Goal: Task Accomplishment & Management: Use online tool/utility

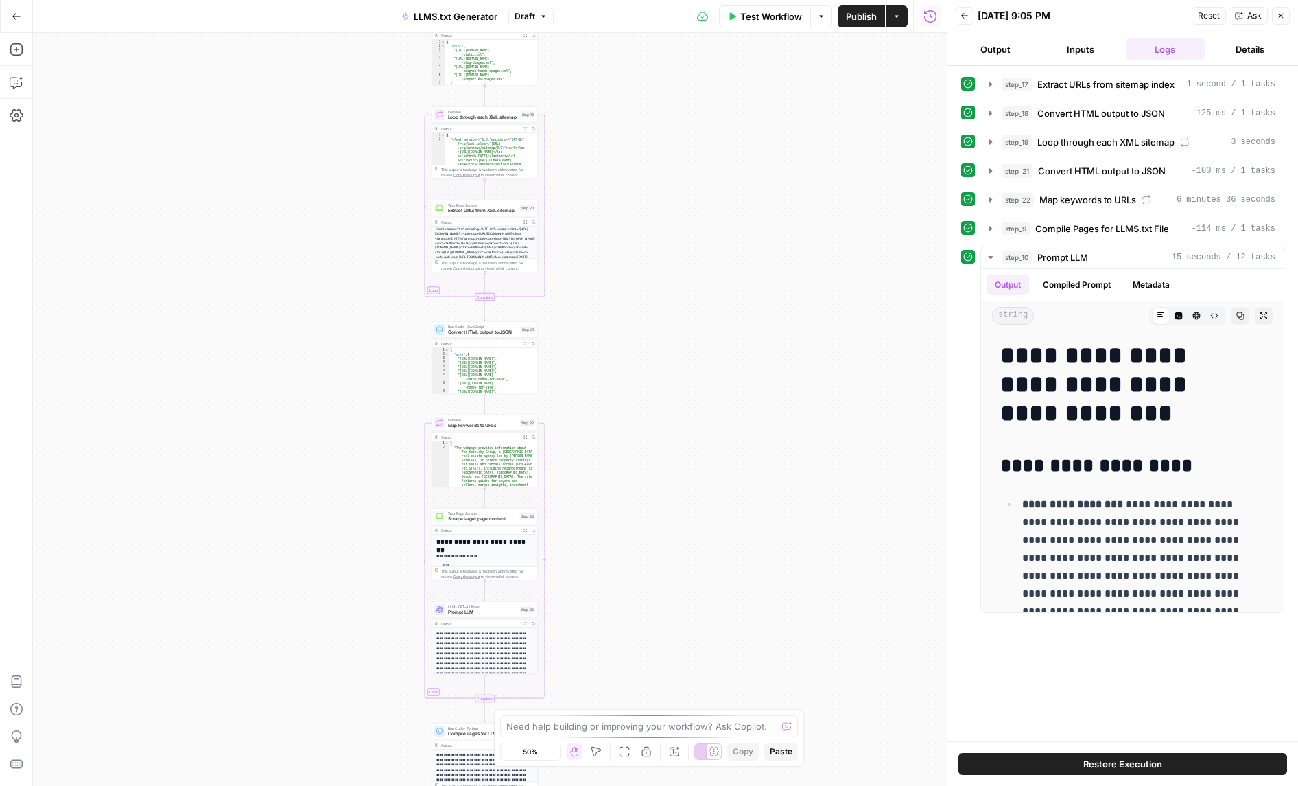
click at [16, 18] on icon "button" at bounding box center [17, 17] width 10 height 10
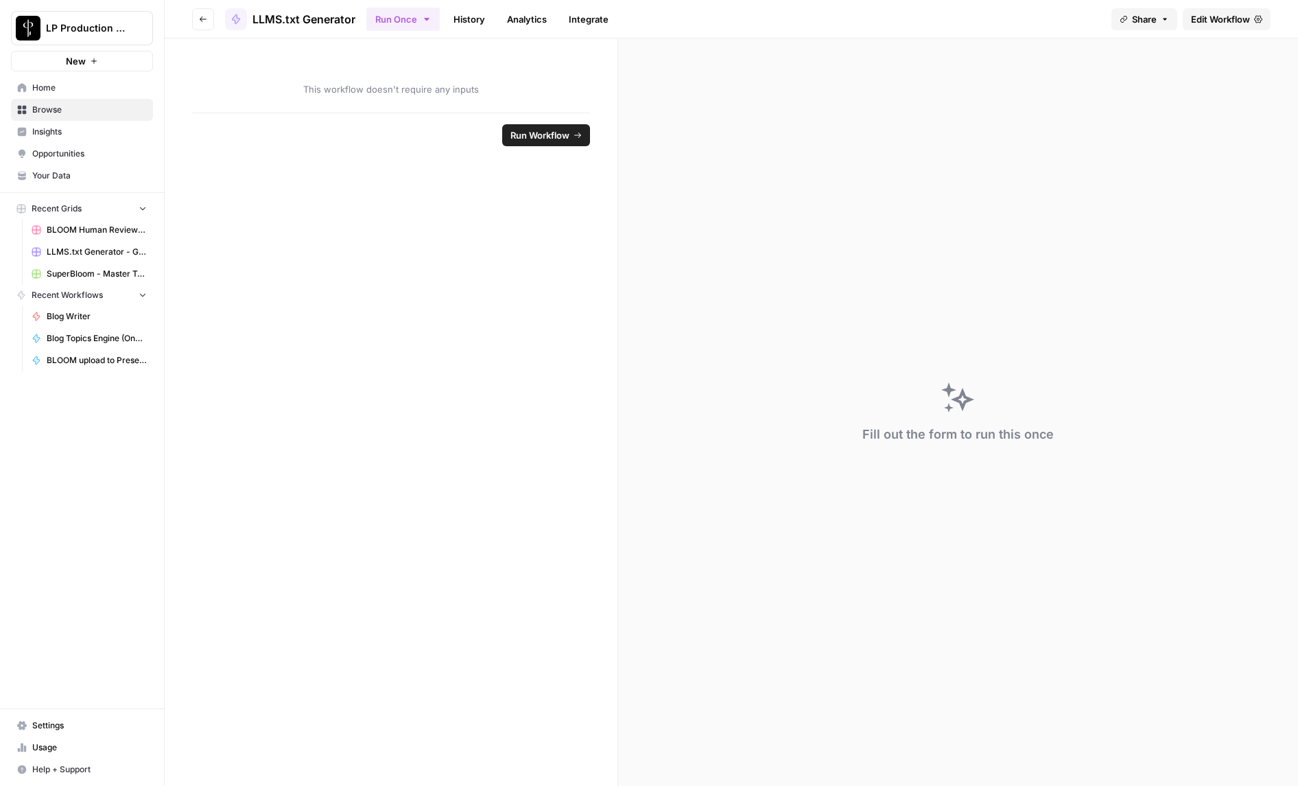
click at [63, 229] on span "BLOOM Human Review (ver2)" at bounding box center [97, 230] width 100 height 12
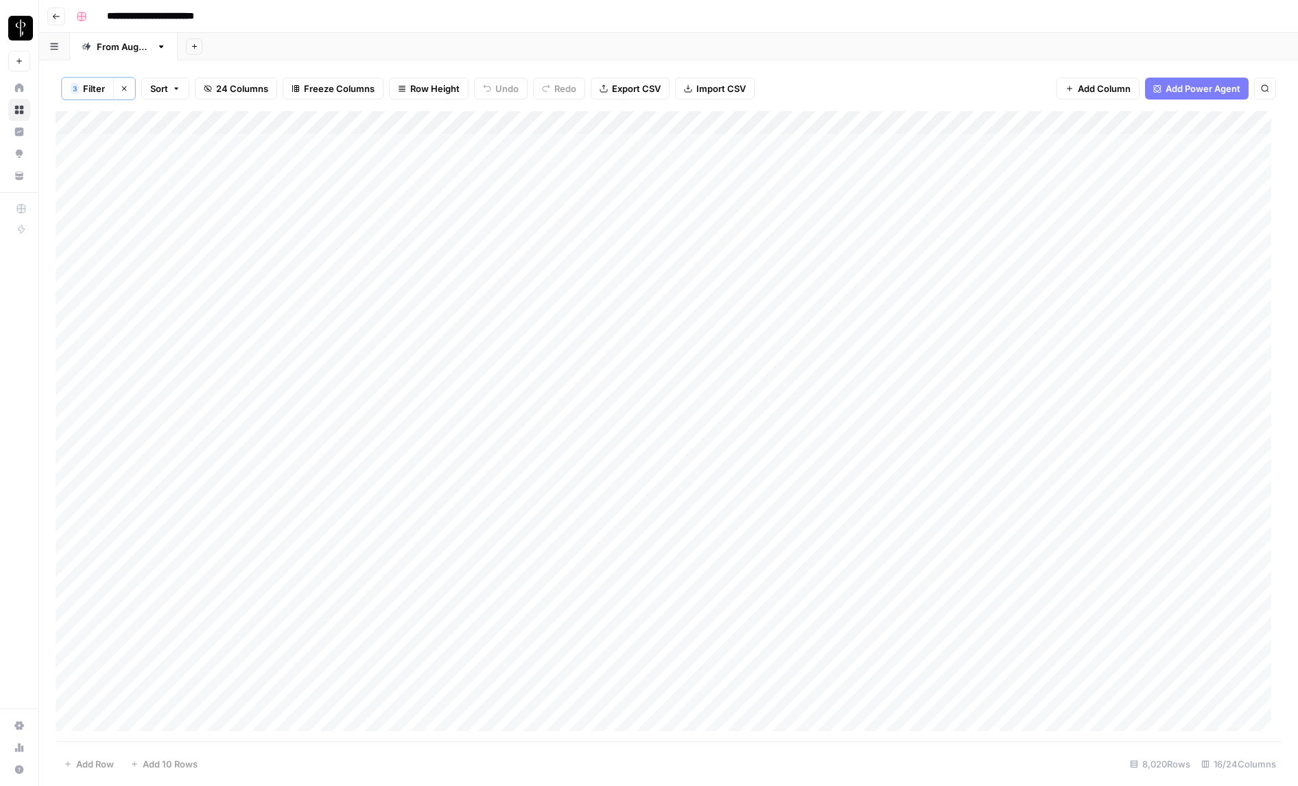
click at [121, 89] on icon "button" at bounding box center [124, 88] width 8 height 8
click at [85, 90] on span "Filter" at bounding box center [81, 88] width 22 height 14
click at [164, 167] on div at bounding box center [170, 160] width 185 height 26
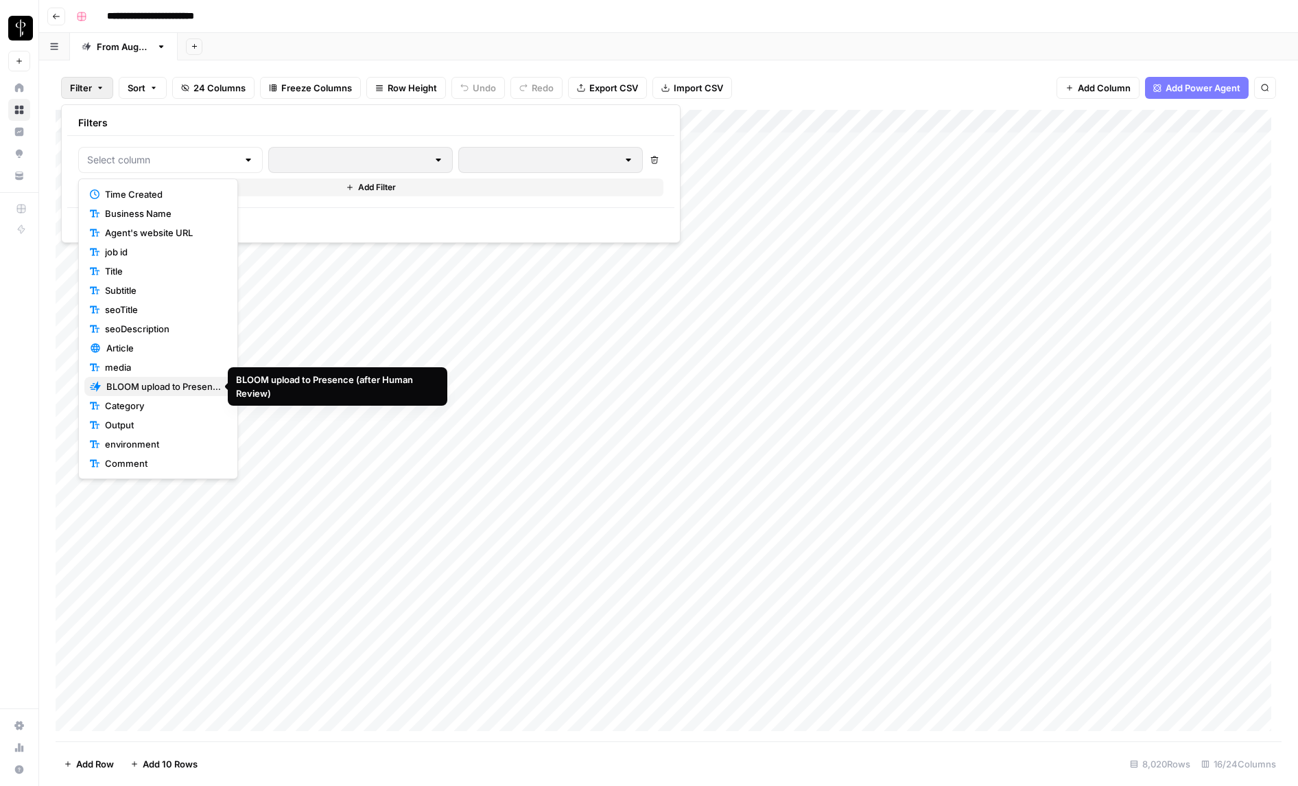
click at [146, 388] on span "BLOOM upload to Presence (after Human Review)" at bounding box center [163, 386] width 115 height 14
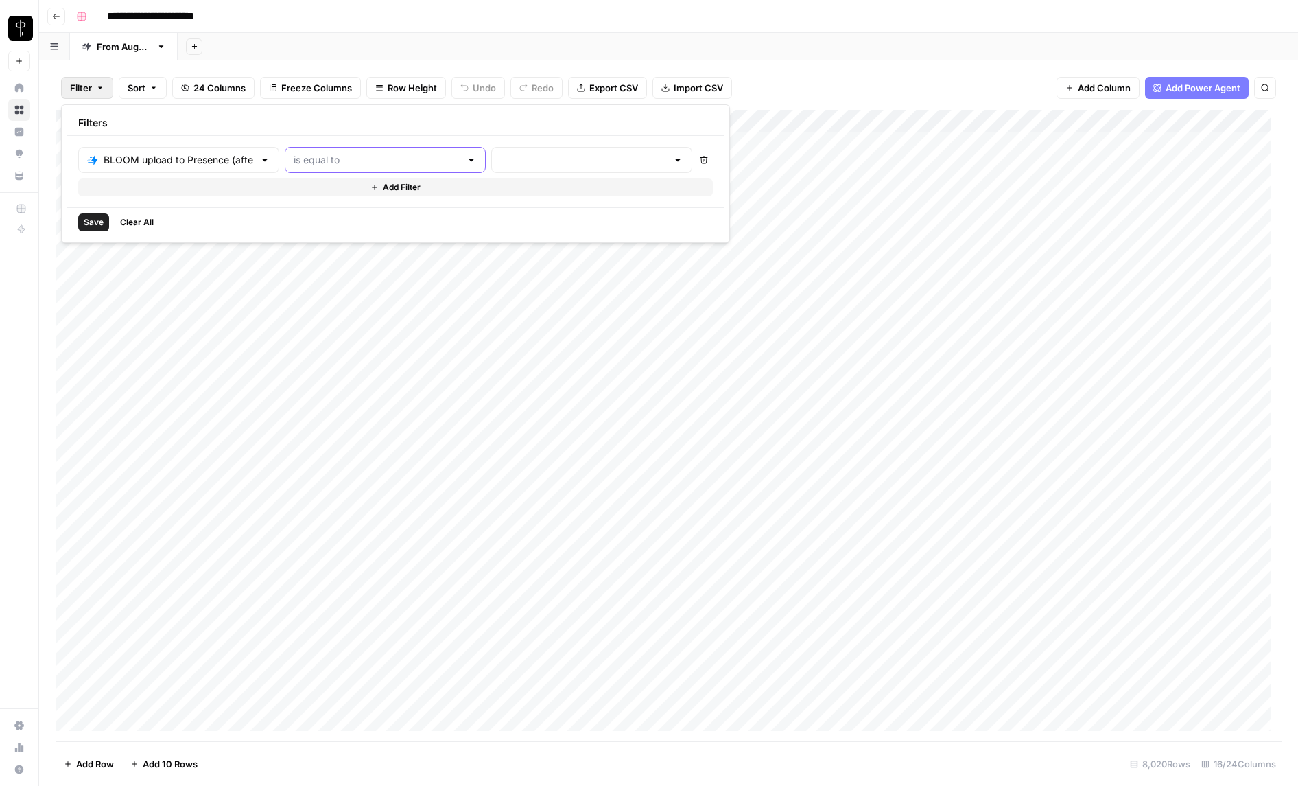
click at [359, 163] on input "text" at bounding box center [377, 160] width 167 height 14
click at [357, 213] on span "is not equal to" at bounding box center [328, 214] width 136 height 14
type input "is not equal to"
click at [500, 158] on input "text" at bounding box center [583, 160] width 167 height 14
drag, startPoint x: 453, startPoint y: 253, endPoint x: 395, endPoint y: 249, distance: 58.5
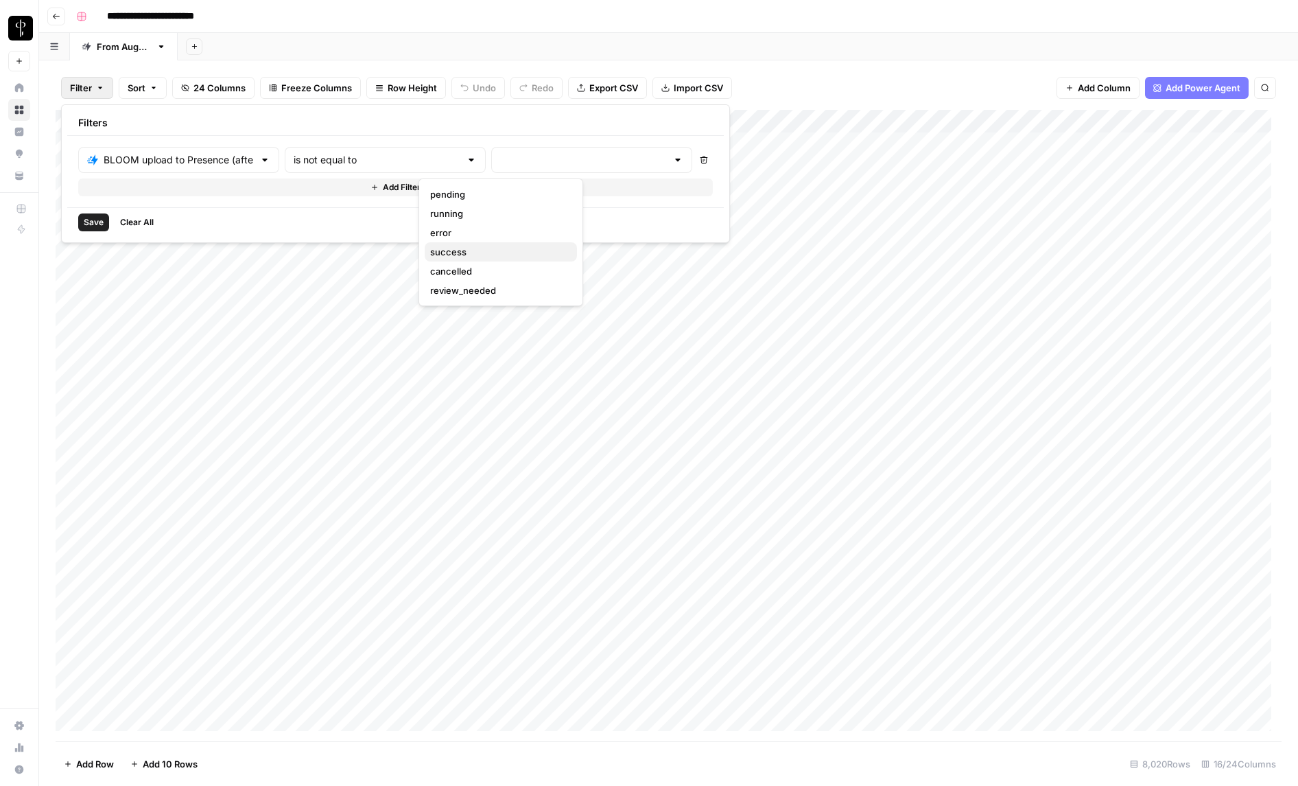
click at [453, 253] on span "success" at bounding box center [498, 252] width 136 height 14
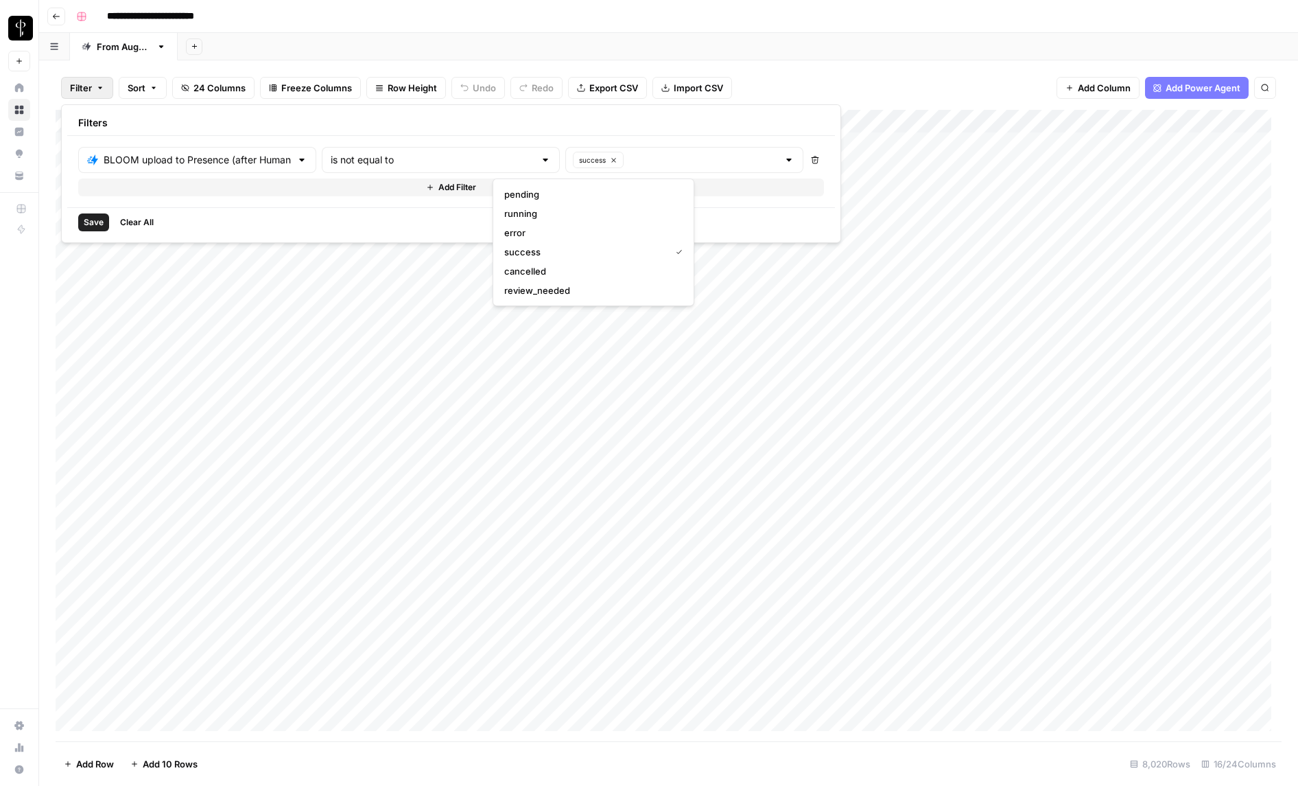
click at [99, 222] on span "Save" at bounding box center [94, 222] width 20 height 12
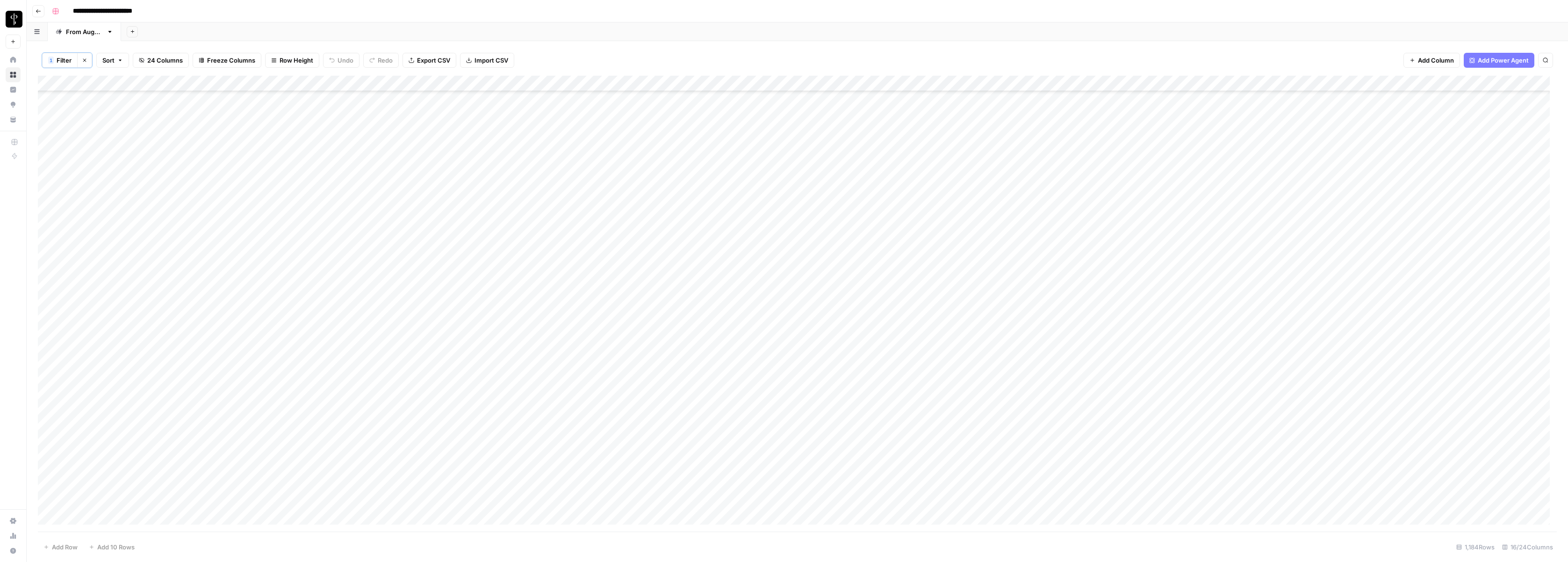
scroll to position [9774, 0]
click at [48, 209] on div "Add Column" at bounding box center [797, 304] width 1519 height 456
click at [48, 518] on div "Add Column" at bounding box center [797, 304] width 1519 height 456
click at [66, 57] on span "Filter" at bounding box center [64, 61] width 15 height 10
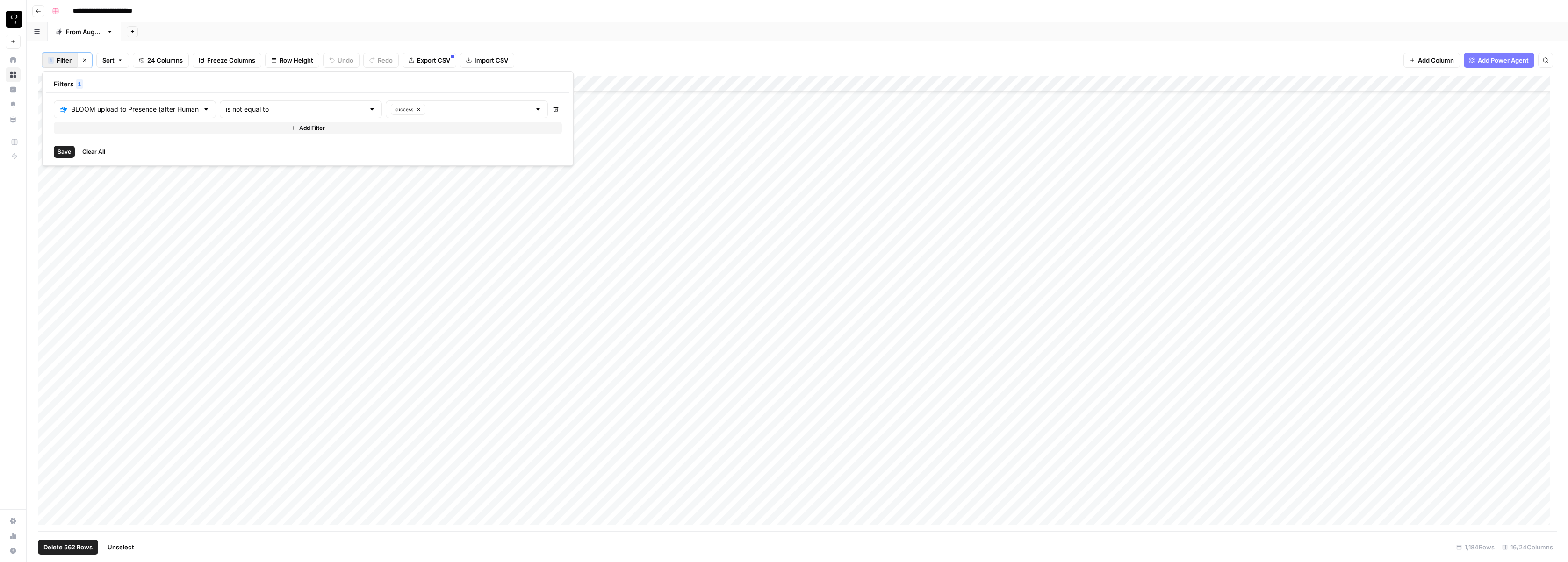
click at [206, 130] on button "Add Filter" at bounding box center [308, 128] width 508 height 12
click at [110, 131] on input "text" at bounding box center [129, 131] width 139 height 10
click at [83, 270] on span "Status" at bounding box center [126, 272] width 108 height 10
click at [239, 133] on input "text" at bounding box center [295, 131] width 139 height 10
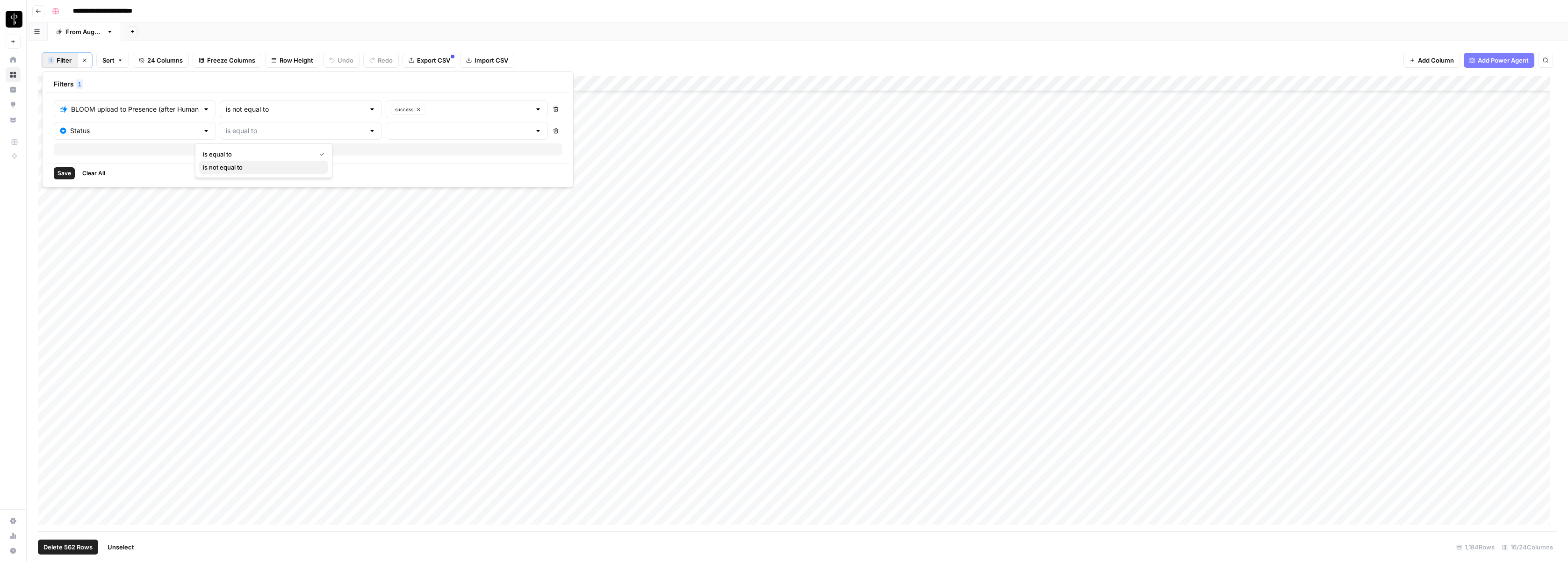
click at [232, 165] on span "is not equal to" at bounding box center [262, 168] width 118 height 10
type input "is not equal to"
click at [392, 131] on input "text" at bounding box center [461, 131] width 139 height 10
click at [377, 178] on span "Do Not Post" at bounding box center [408, 181] width 106 height 10
type input "Do Not Post"
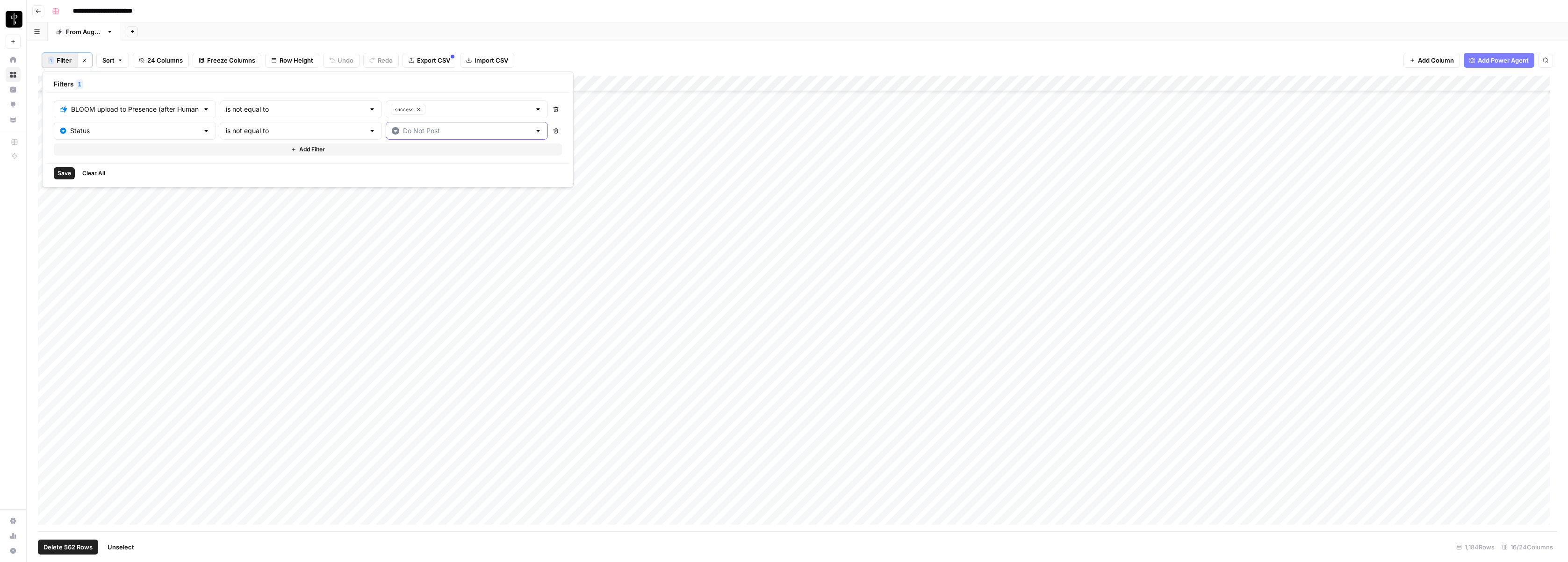
click at [403, 127] on input "text" at bounding box center [466, 131] width 127 height 10
type input "Do Not Post"
click at [294, 129] on input "text" at bounding box center [295, 131] width 139 height 10
click at [62, 178] on button "Save" at bounding box center [64, 174] width 21 height 12
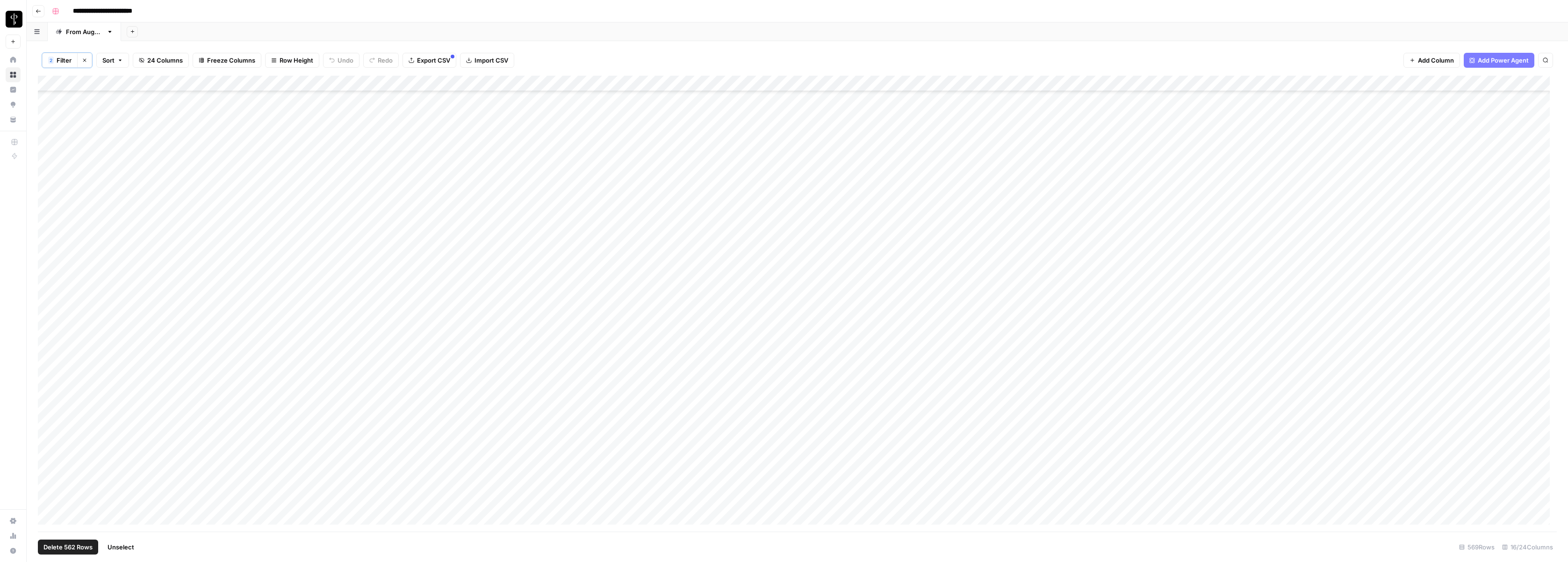
scroll to position [0, 0]
click at [63, 64] on span "Filter" at bounding box center [64, 61] width 15 height 10
click at [100, 147] on button "Add Filter" at bounding box center [308, 150] width 508 height 12
drag, startPoint x: 99, startPoint y: 155, endPoint x: 99, endPoint y: 161, distance: 6.0
click at [99, 155] on input "text" at bounding box center [129, 153] width 139 height 10
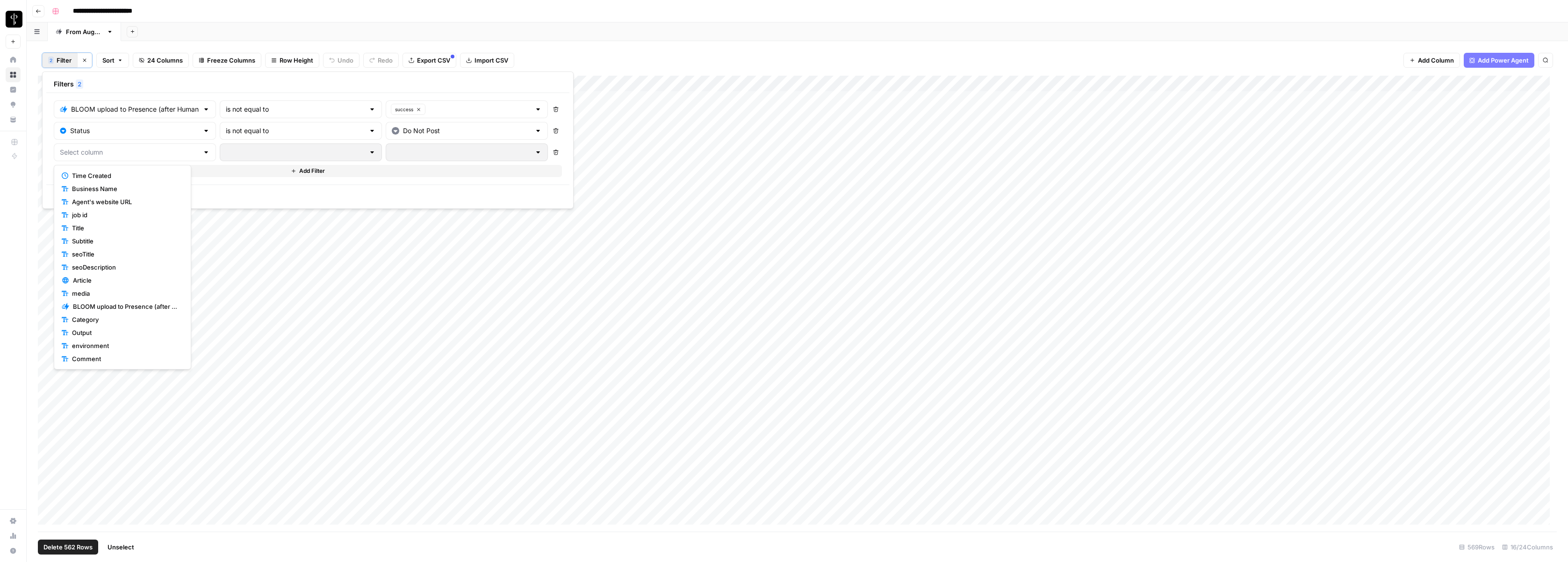
scroll to position [105, 0]
click at [89, 296] on span "Status" at bounding box center [126, 294] width 108 height 10
click at [241, 151] on input "text" at bounding box center [295, 153] width 139 height 10
click at [239, 187] on span "is not equal to" at bounding box center [262, 189] width 118 height 10
type input "is not equal to"
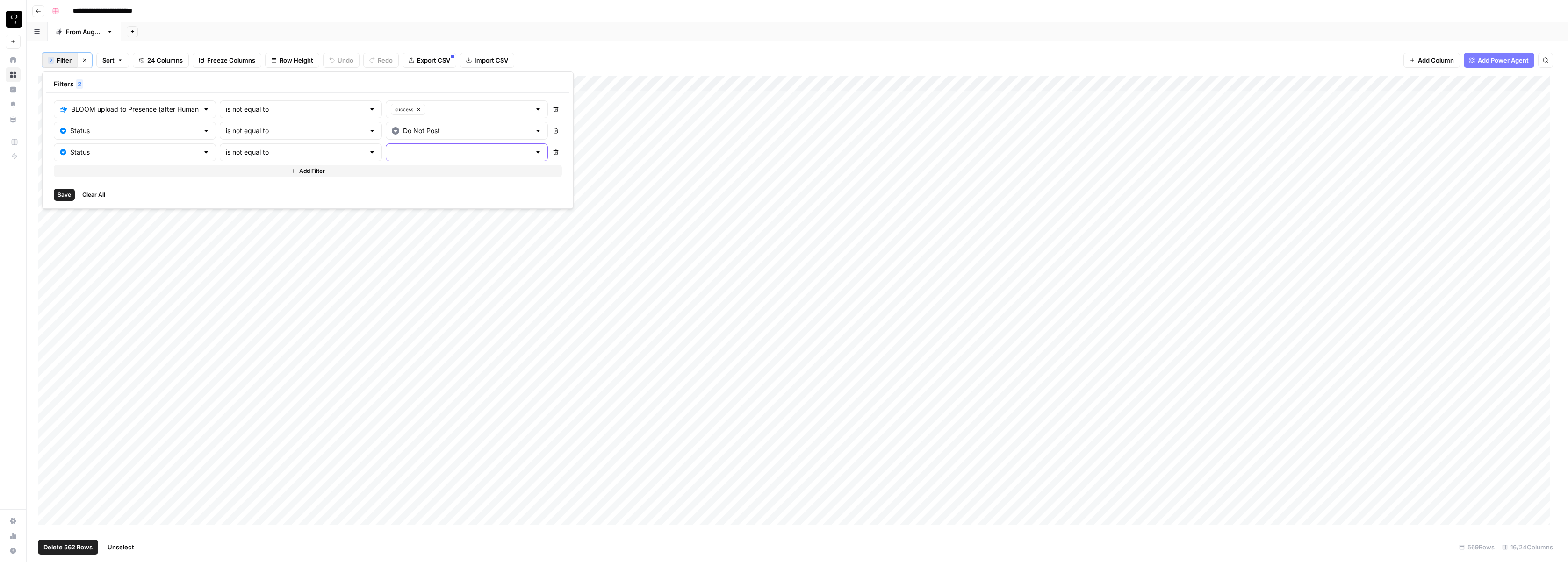
click at [392, 151] on input "text" at bounding box center [461, 153] width 139 height 10
click at [368, 175] on span "Posted" at bounding box center [408, 176] width 106 height 10
type input "Posted"
click at [63, 195] on span "Save" at bounding box center [64, 195] width 14 height 8
click at [129, 535] on span "Unselect" at bounding box center [121, 548] width 27 height 10
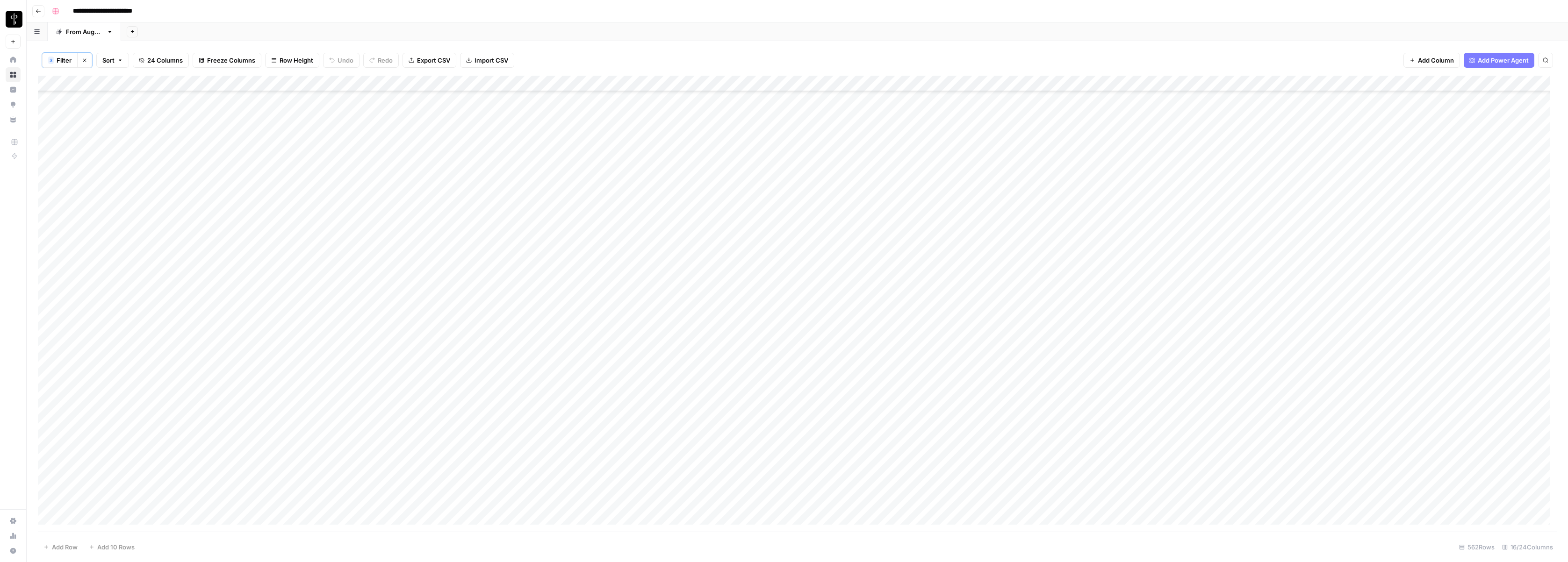
scroll to position [0, 0]
click at [884, 166] on div "Add Column" at bounding box center [797, 304] width 1519 height 456
click at [884, 176] on div "Add Column" at bounding box center [797, 304] width 1519 height 456
click at [884, 177] on div "Add Column" at bounding box center [797, 304] width 1519 height 456
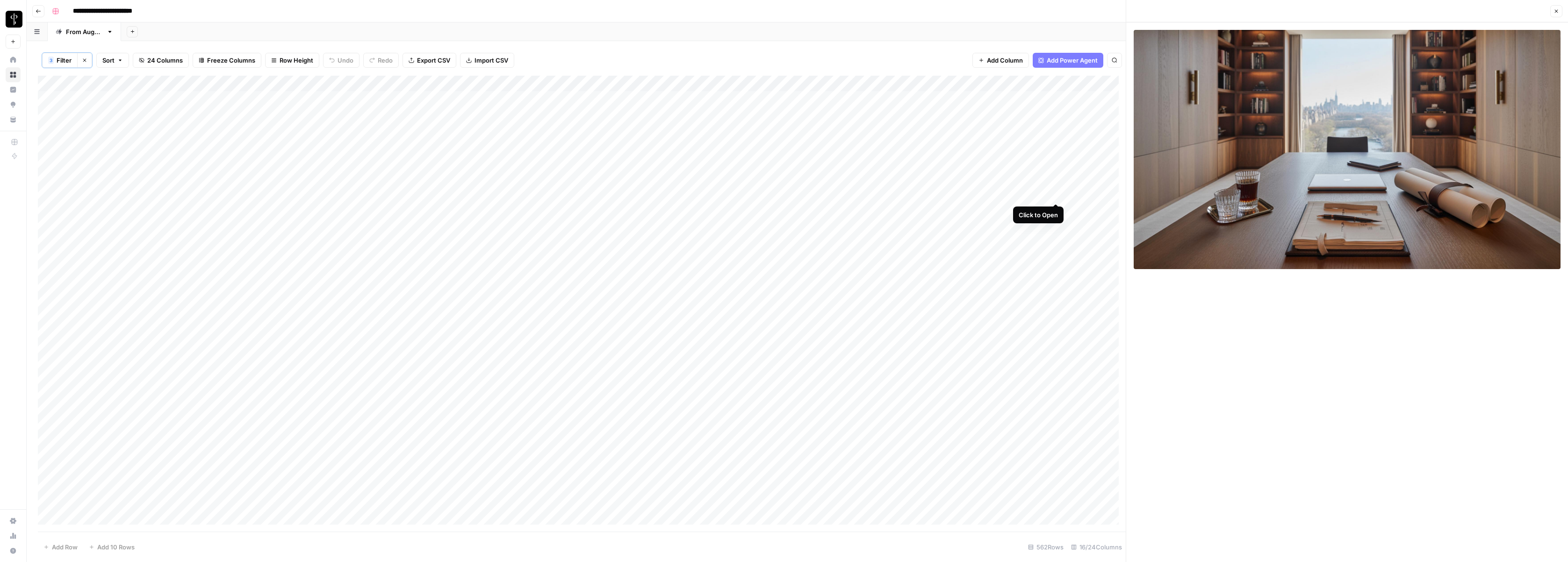
click at [884, 192] on div "Add Column" at bounding box center [582, 304] width 1088 height 456
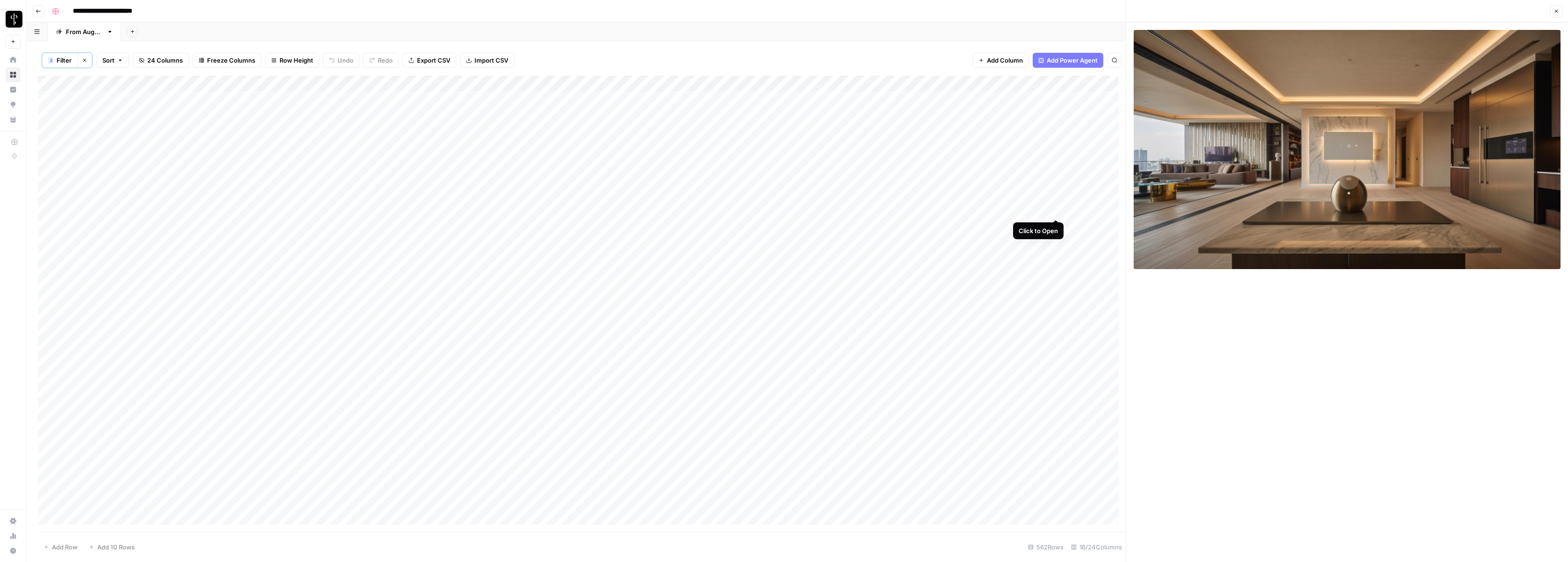
click at [884, 210] on div "Add Column" at bounding box center [582, 304] width 1088 height 456
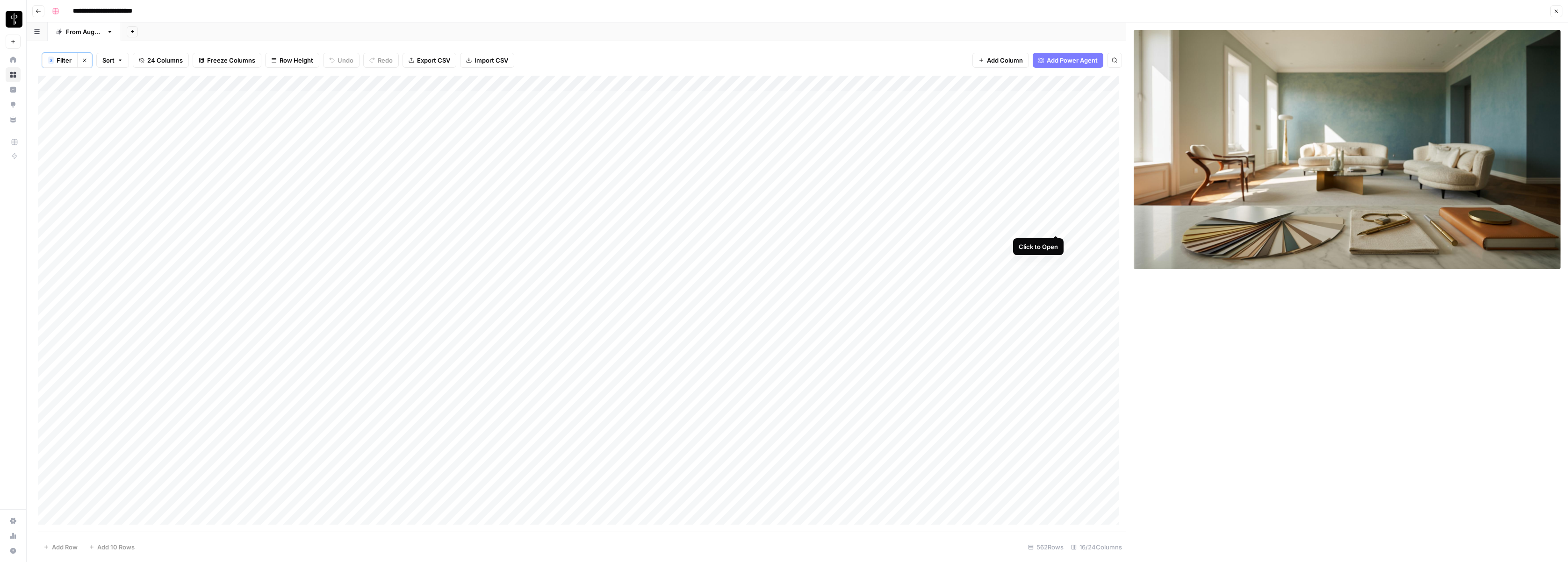
click at [884, 225] on div "Add Column" at bounding box center [582, 304] width 1088 height 456
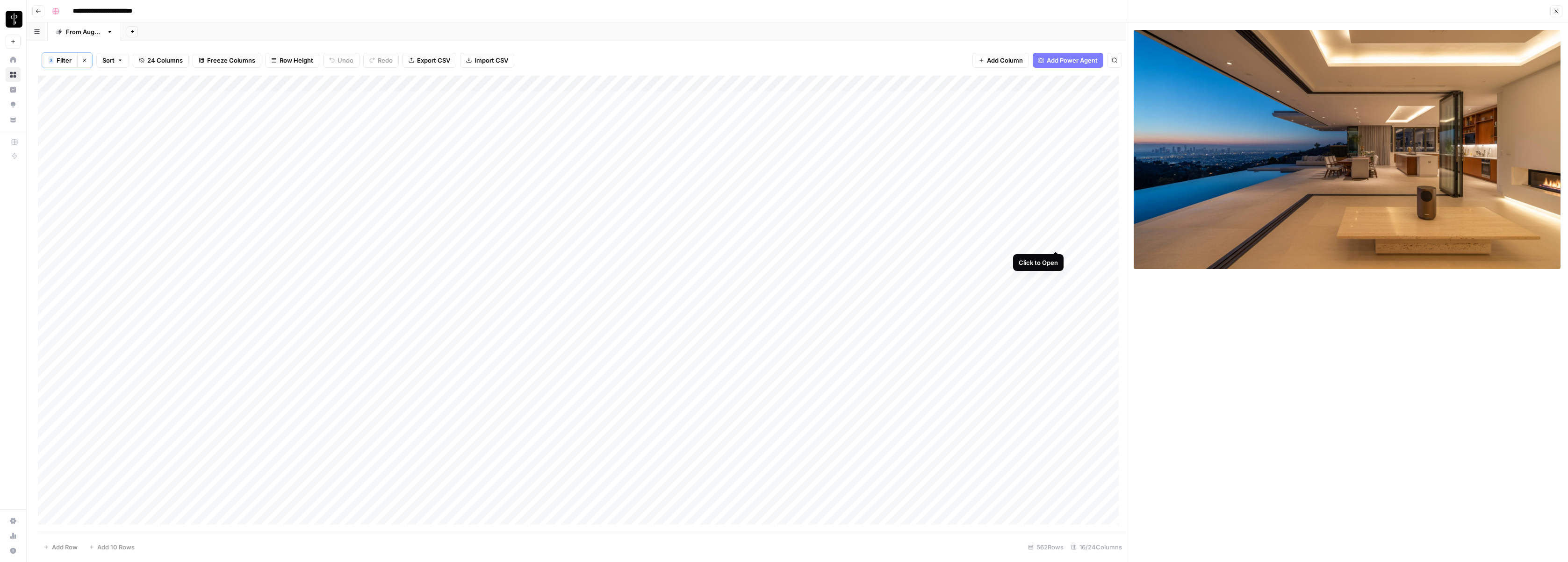
click at [884, 242] on div "Add Column" at bounding box center [582, 304] width 1088 height 456
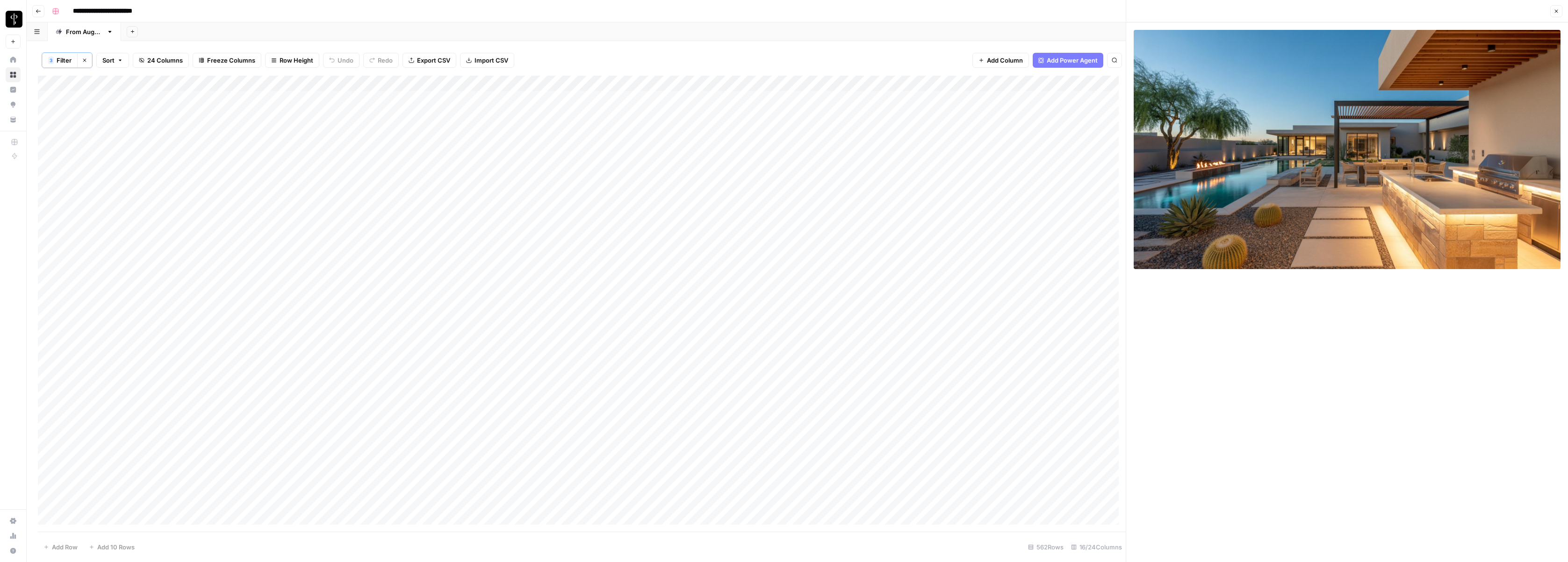
click at [884, 259] on div "Add Column" at bounding box center [582, 304] width 1088 height 456
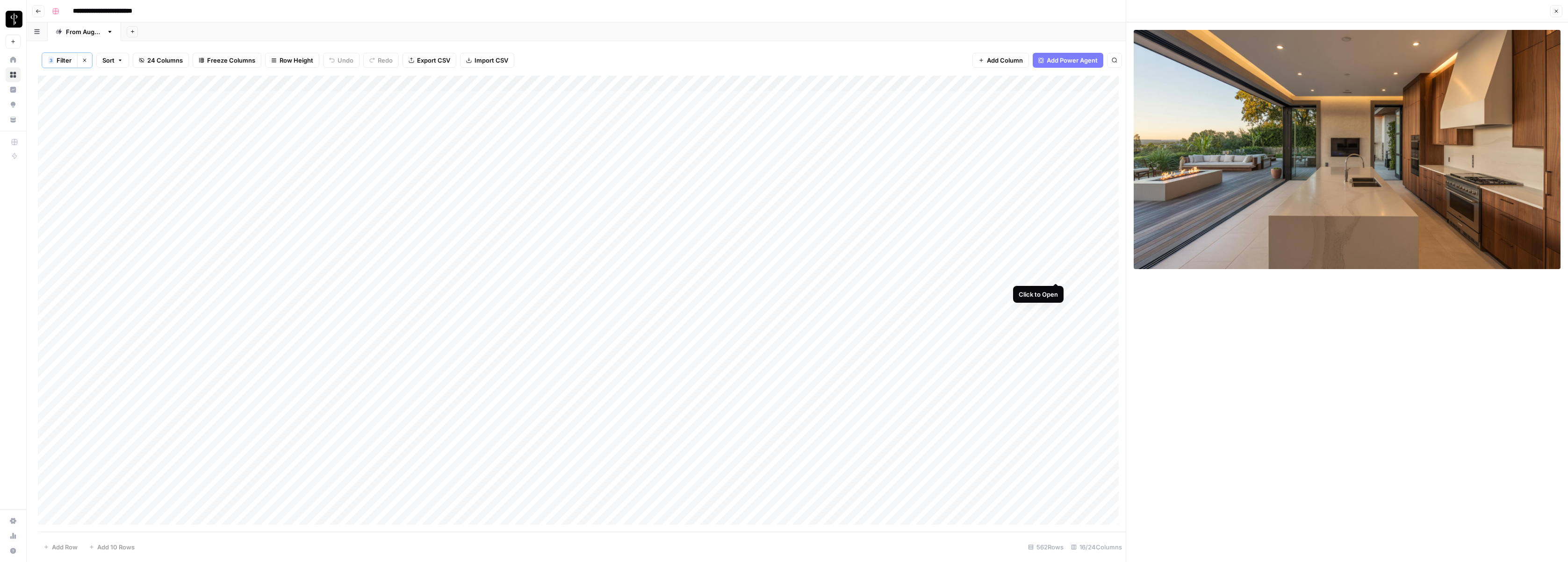
click at [884, 271] on div "Add Column" at bounding box center [582, 304] width 1088 height 456
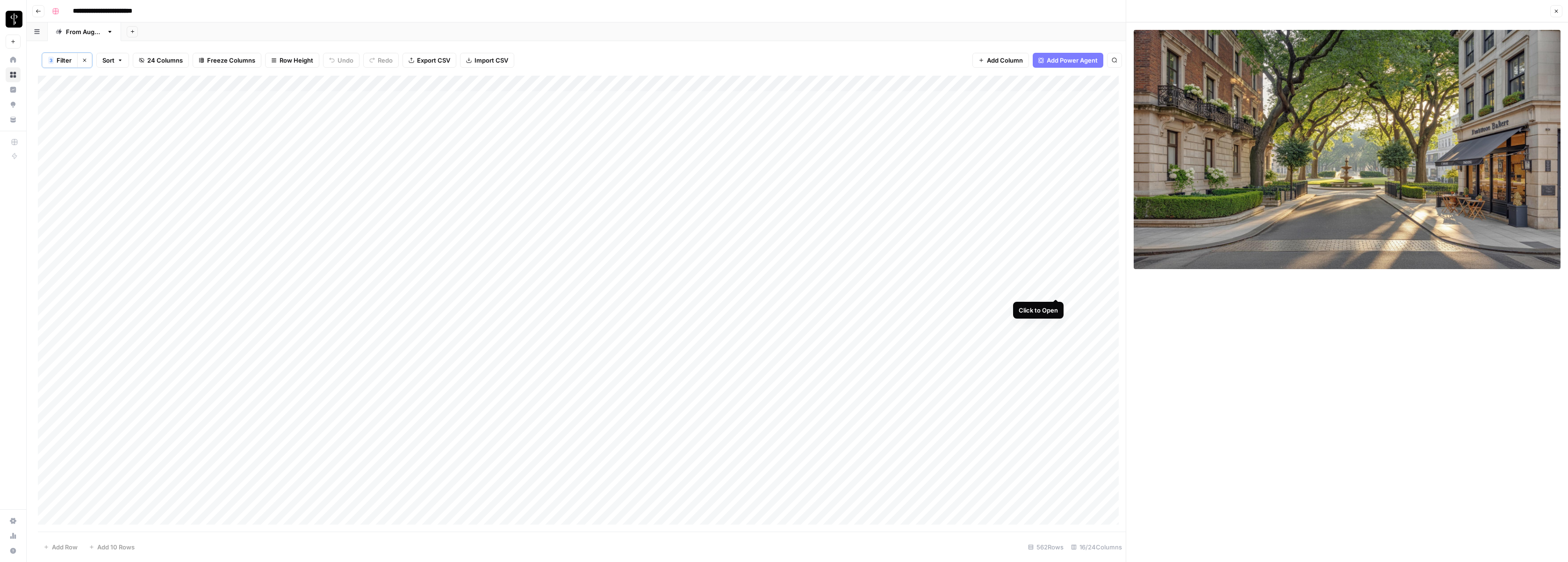
click at [884, 288] on div "Add Column" at bounding box center [582, 304] width 1088 height 456
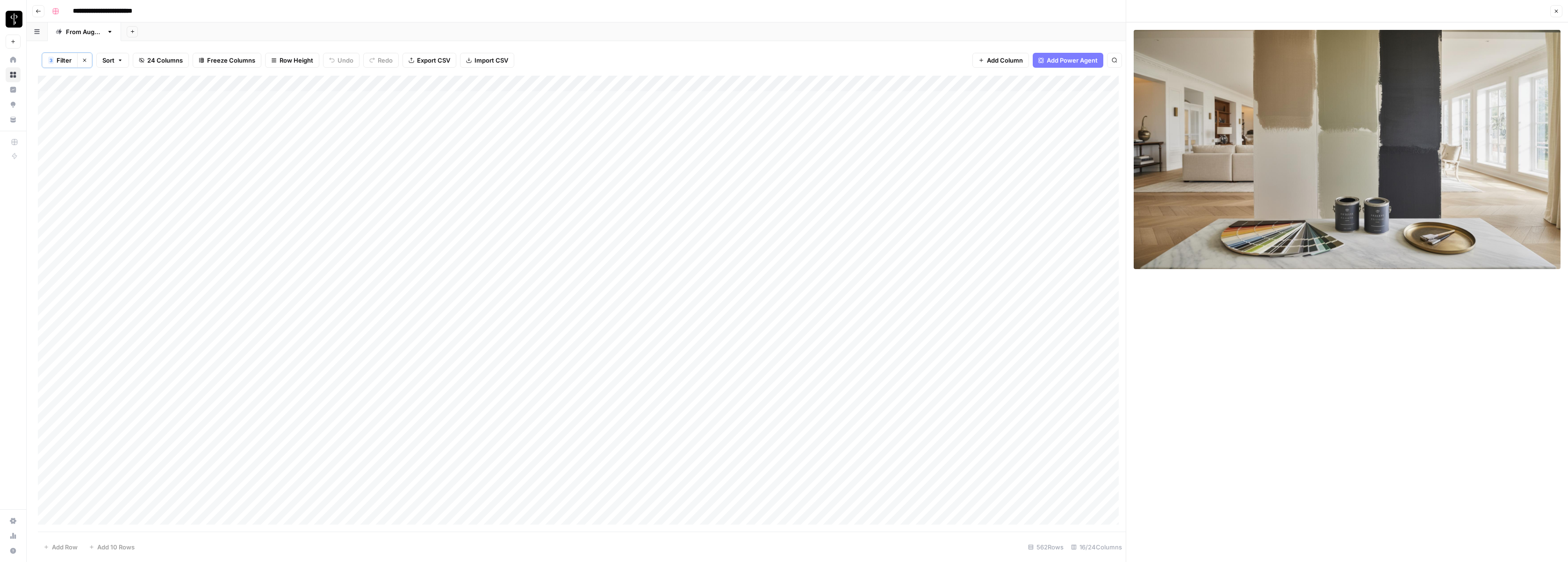
click at [884, 306] on div "Add Column" at bounding box center [582, 304] width 1088 height 456
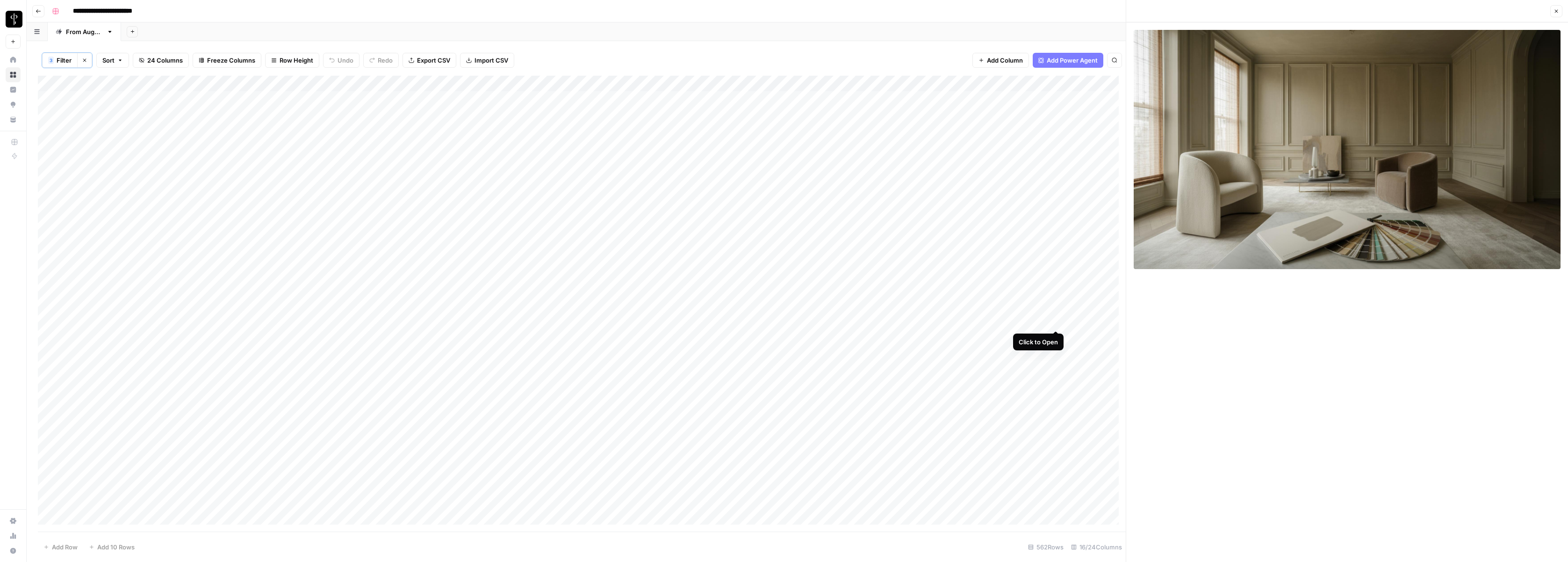
click at [884, 322] on div "Add Column" at bounding box center [582, 304] width 1088 height 456
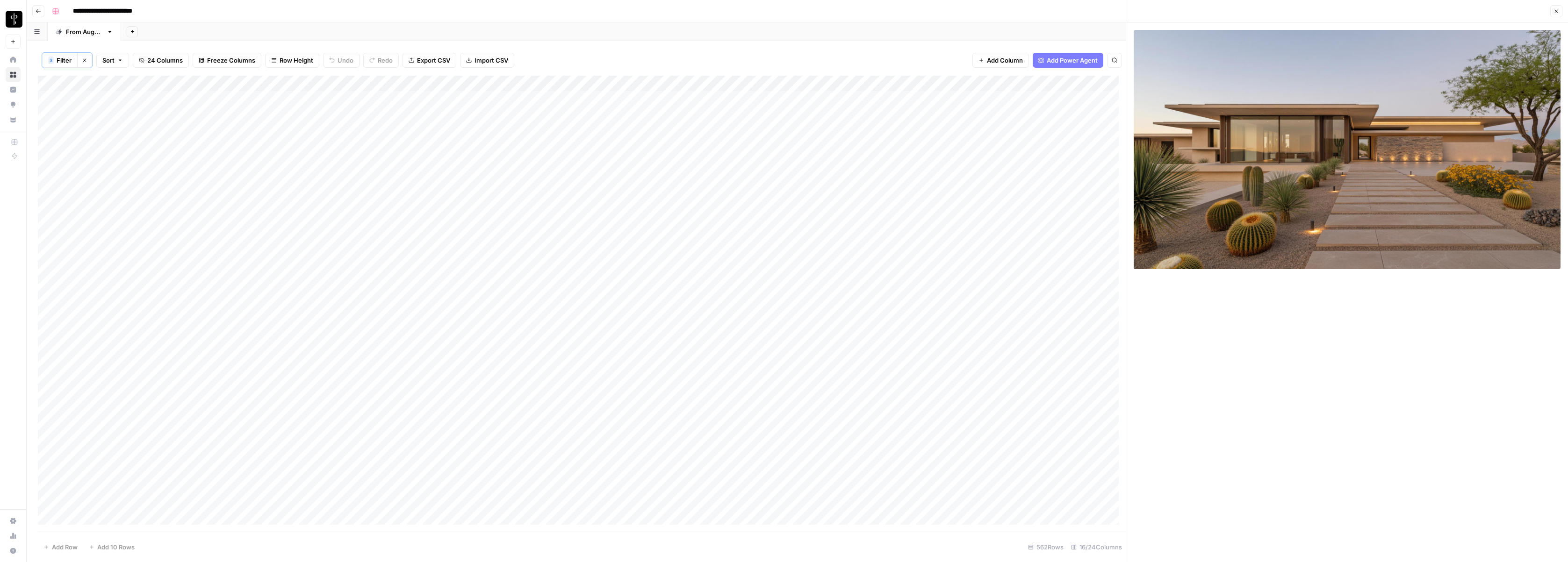
click at [884, 338] on div "Add Column" at bounding box center [582, 304] width 1088 height 456
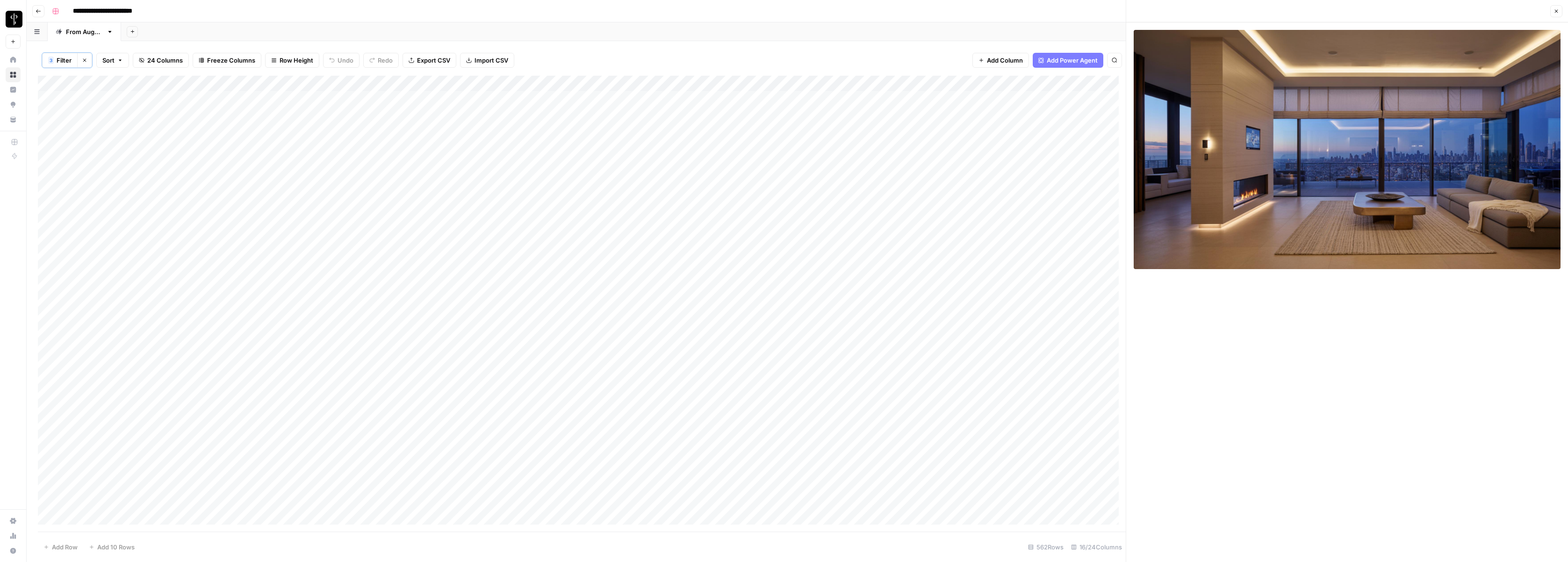
click at [884, 356] on div "Add Column" at bounding box center [582, 304] width 1088 height 456
click at [884, 370] on div "Add Column" at bounding box center [582, 304] width 1088 height 456
click at [884, 383] on div "Add Column" at bounding box center [582, 304] width 1088 height 456
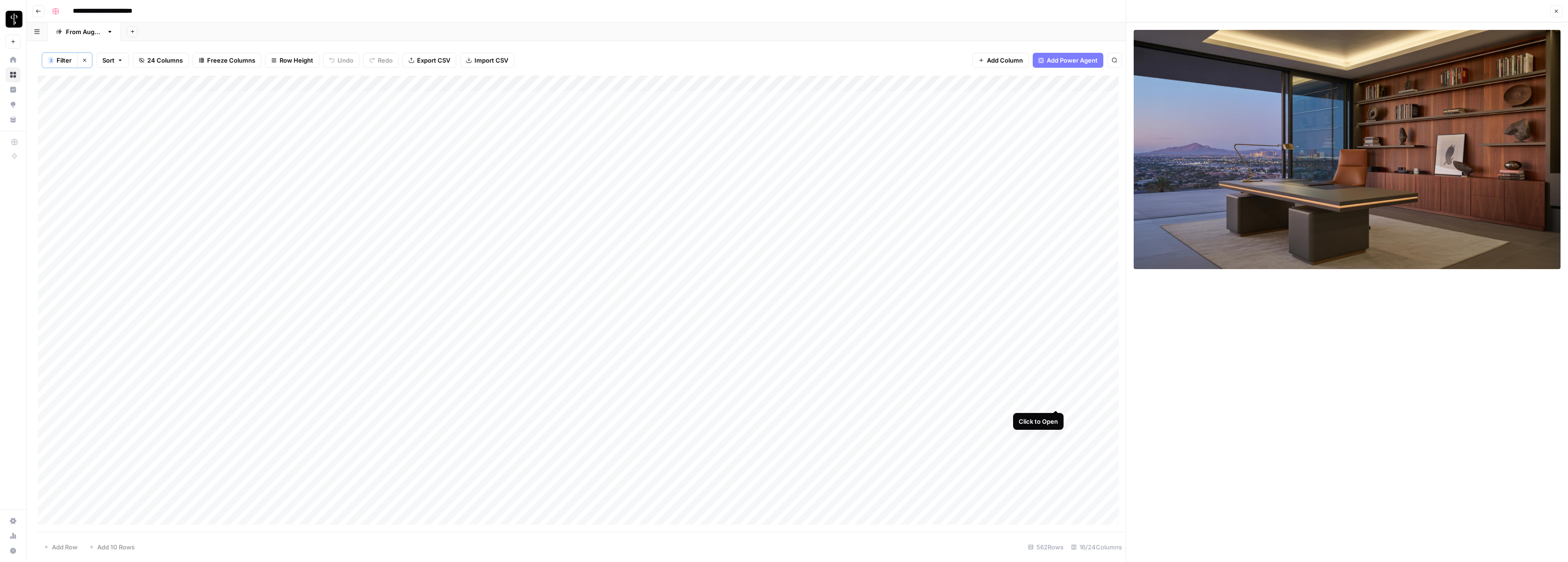
click at [884, 401] on div "Add Column" at bounding box center [582, 304] width 1088 height 456
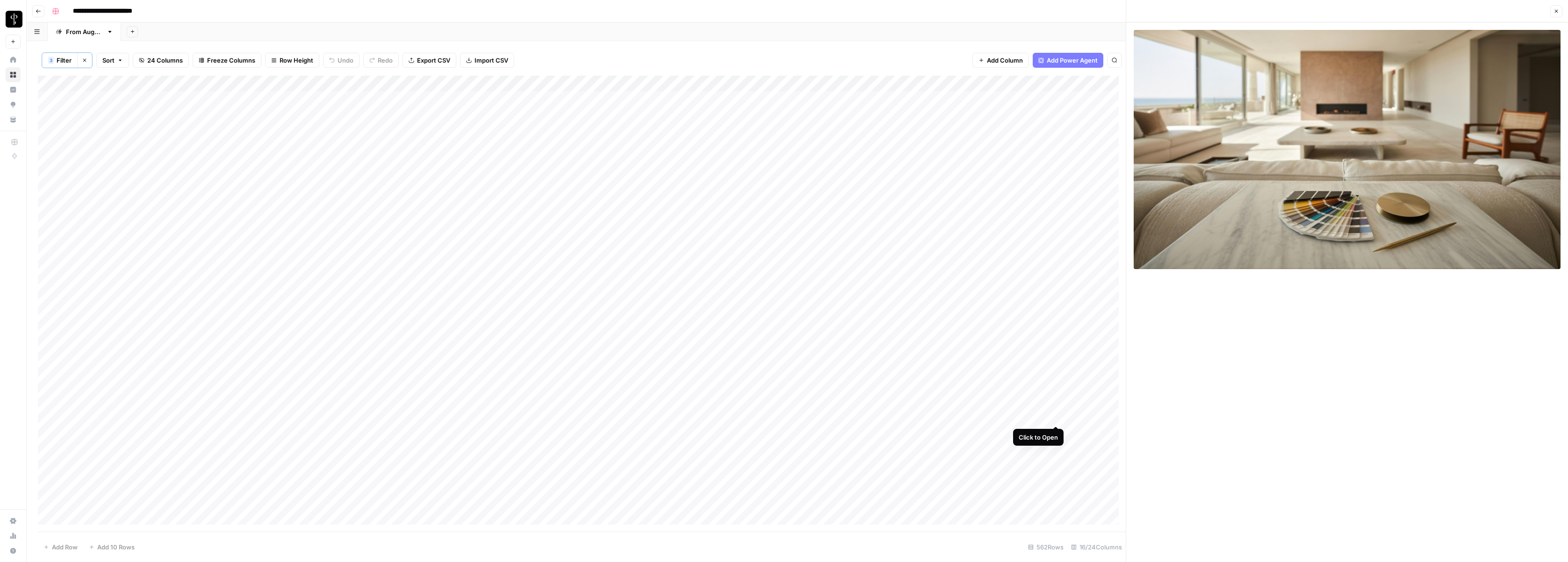
click at [884, 418] on div "Add Column" at bounding box center [582, 304] width 1088 height 456
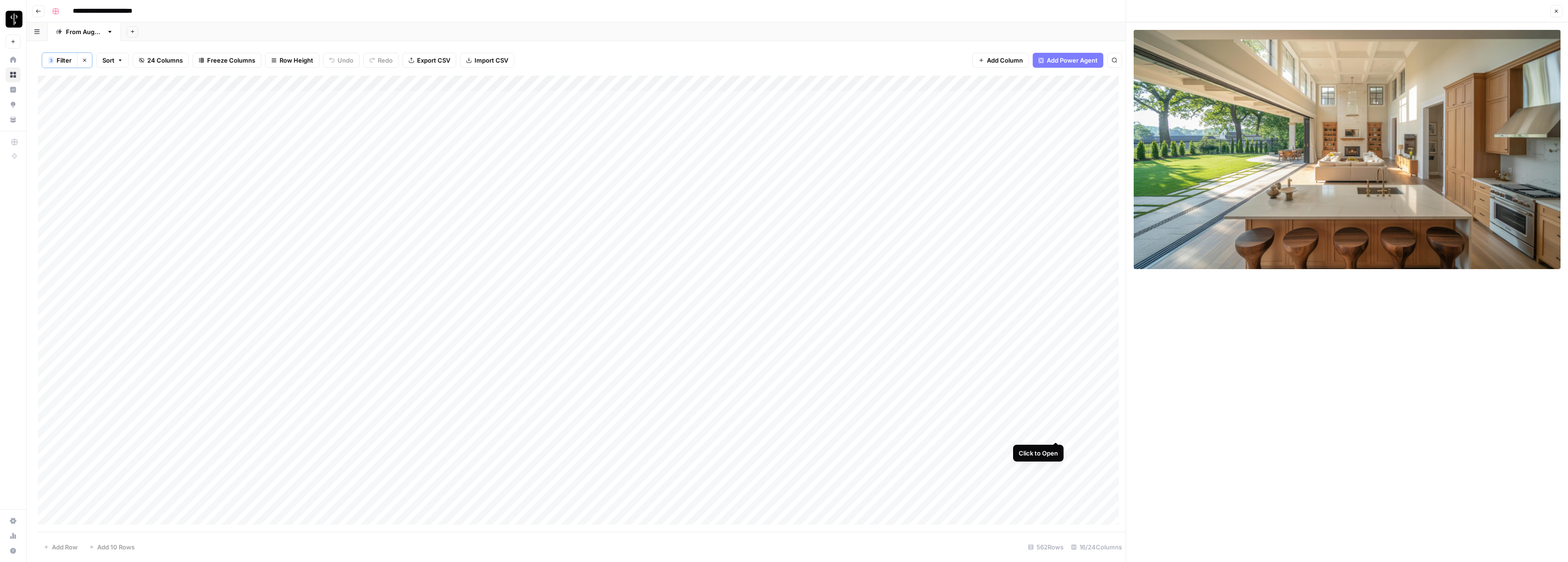
click at [884, 433] on div "Add Column" at bounding box center [582, 304] width 1088 height 456
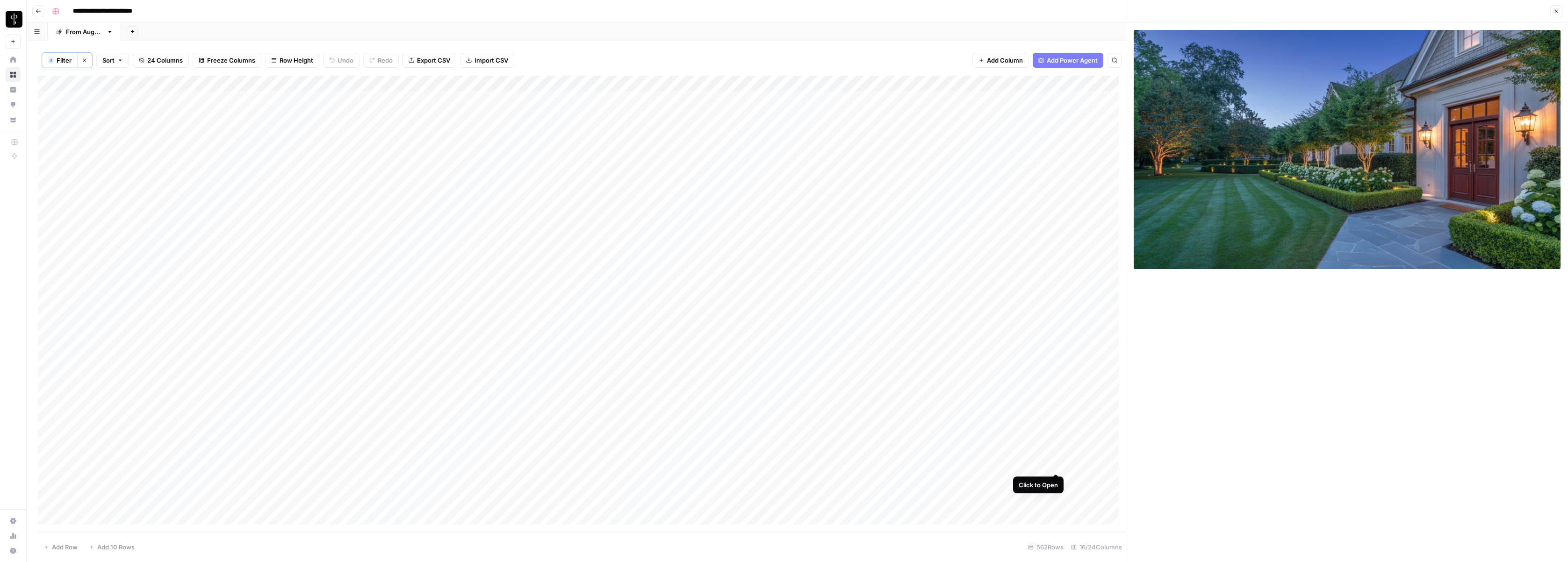
click at [884, 465] on div "Add Column" at bounding box center [582, 304] width 1088 height 456
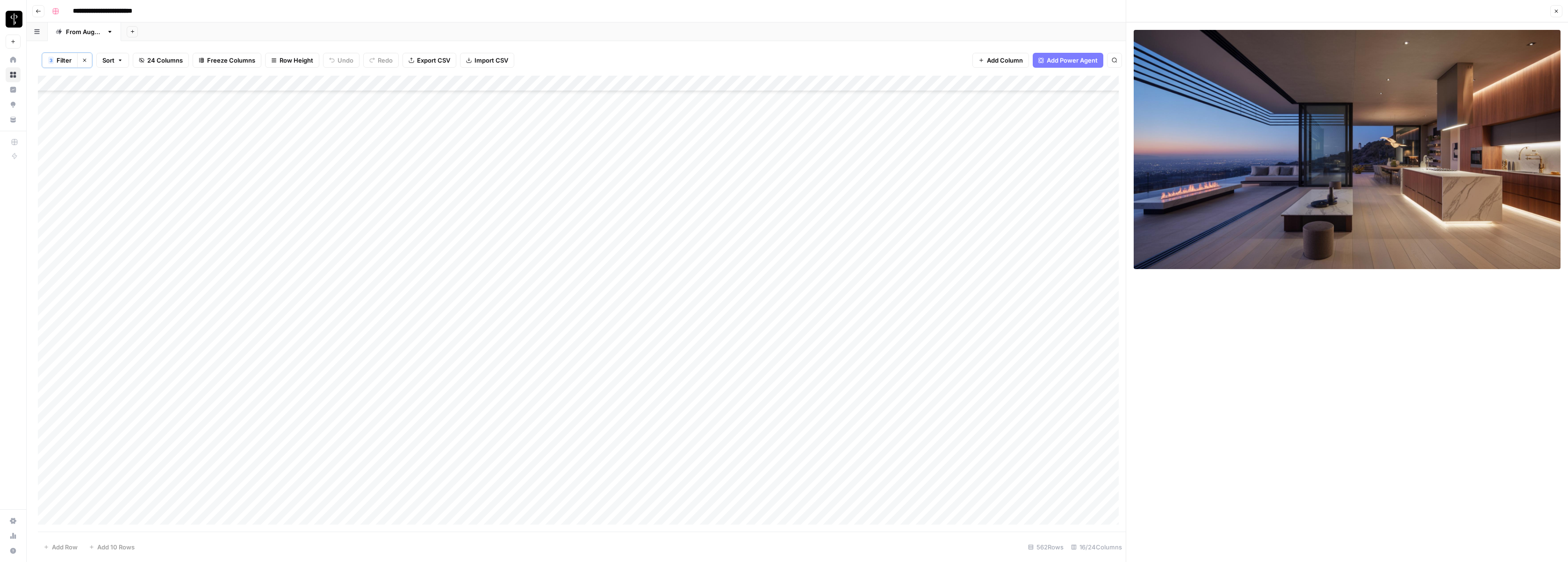
scroll to position [8496, 0]
click at [842, 313] on div "Add Column" at bounding box center [582, 304] width 1088 height 456
click at [884, 309] on div "Add Column" at bounding box center [582, 304] width 1088 height 456
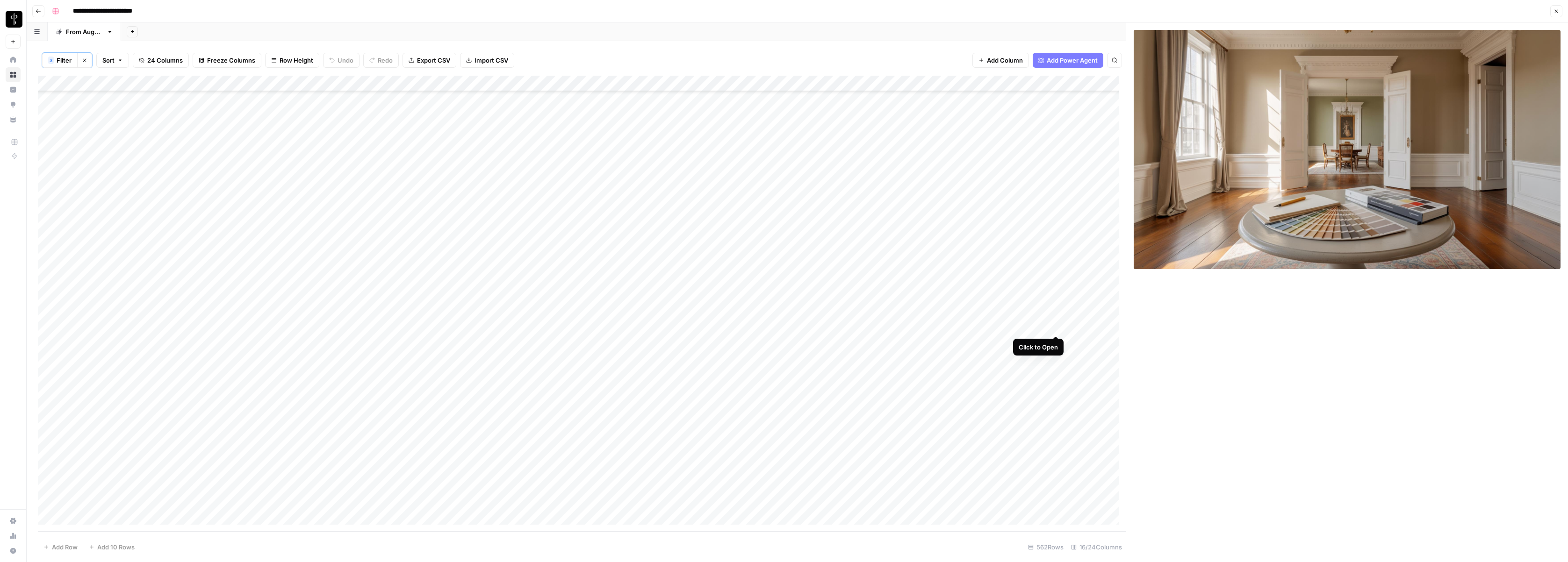
click at [884, 327] on div "Add Column" at bounding box center [582, 304] width 1088 height 456
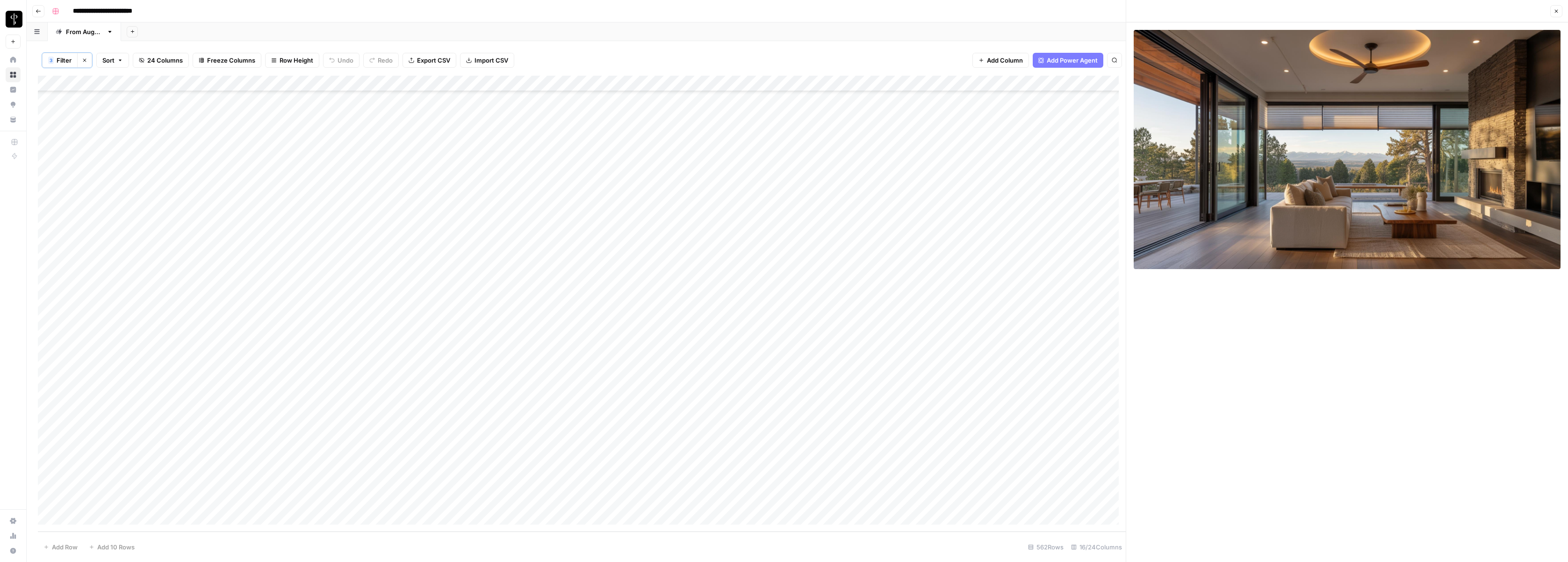
click at [884, 342] on div "Add Column" at bounding box center [582, 304] width 1088 height 456
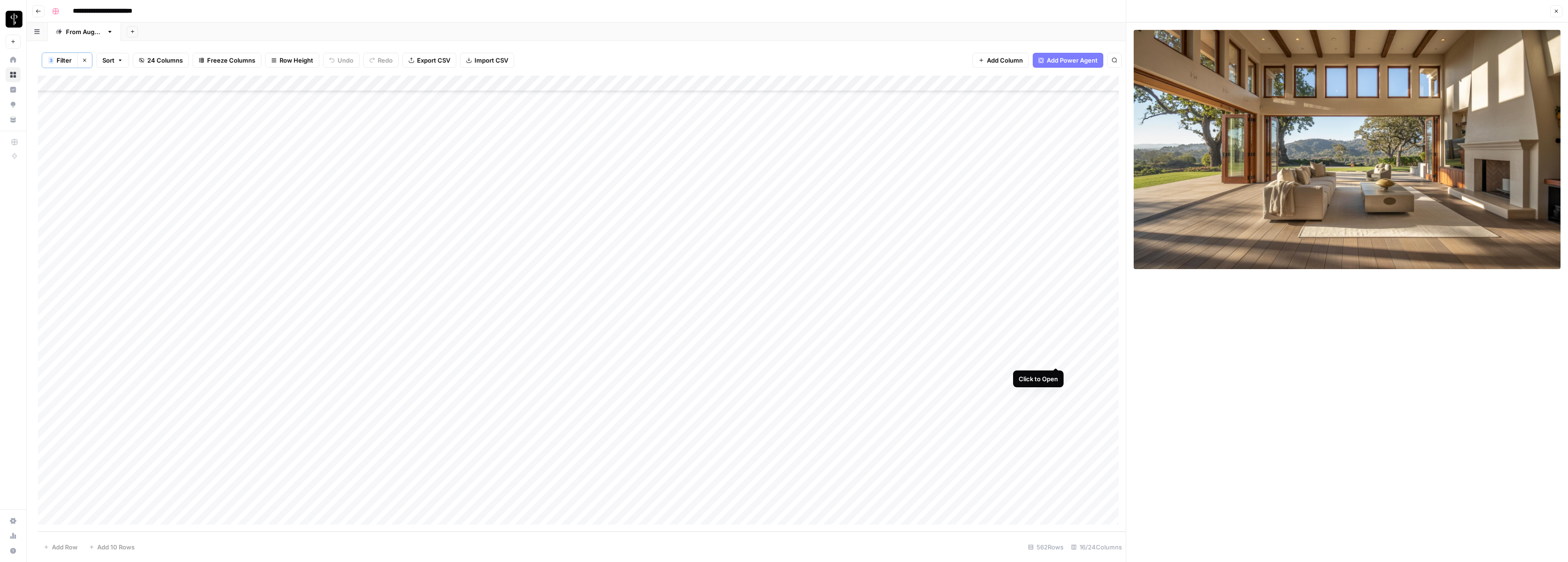
click at [884, 360] on div "Add Column" at bounding box center [582, 304] width 1088 height 456
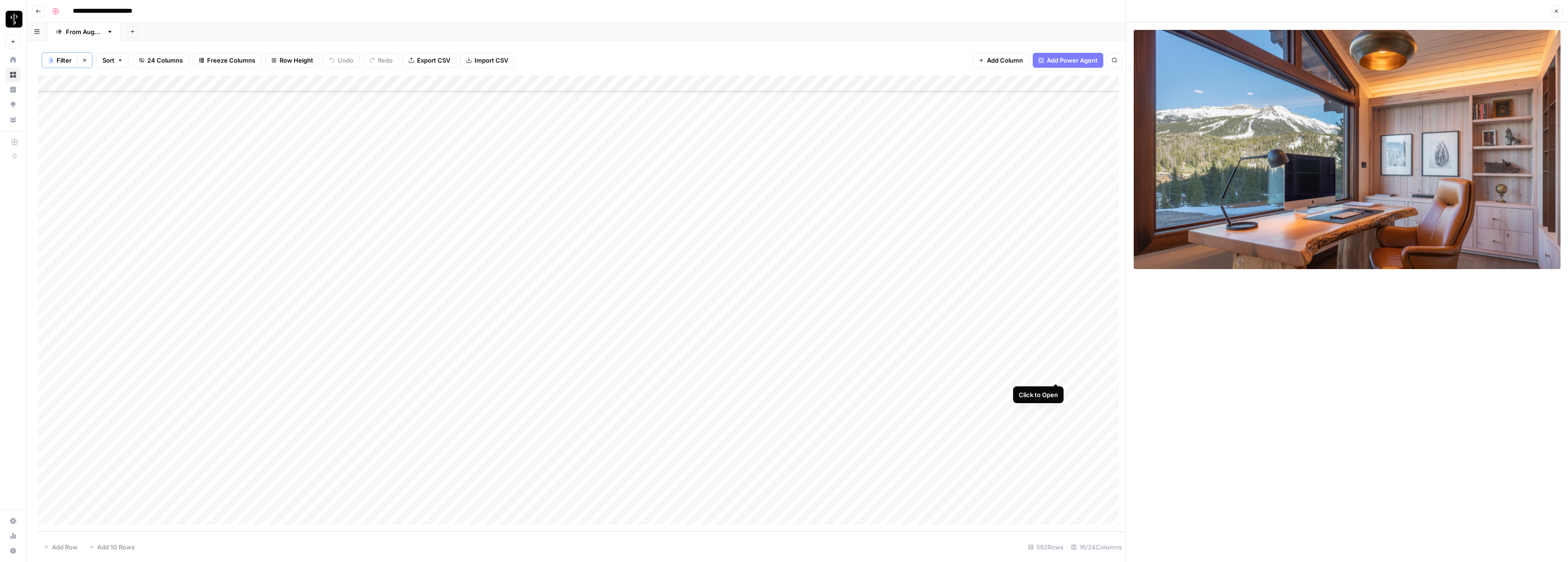
click at [884, 375] on div "Add Column" at bounding box center [582, 304] width 1088 height 456
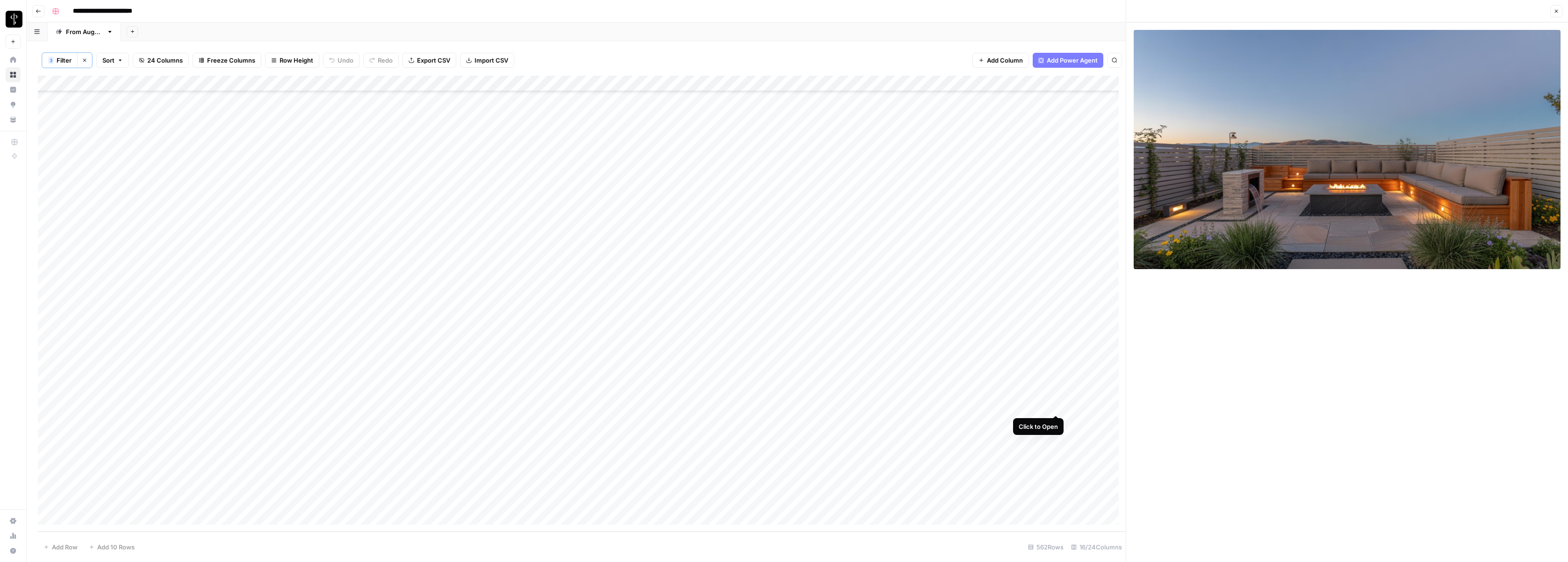
click at [884, 405] on div "Add Column" at bounding box center [582, 304] width 1088 height 456
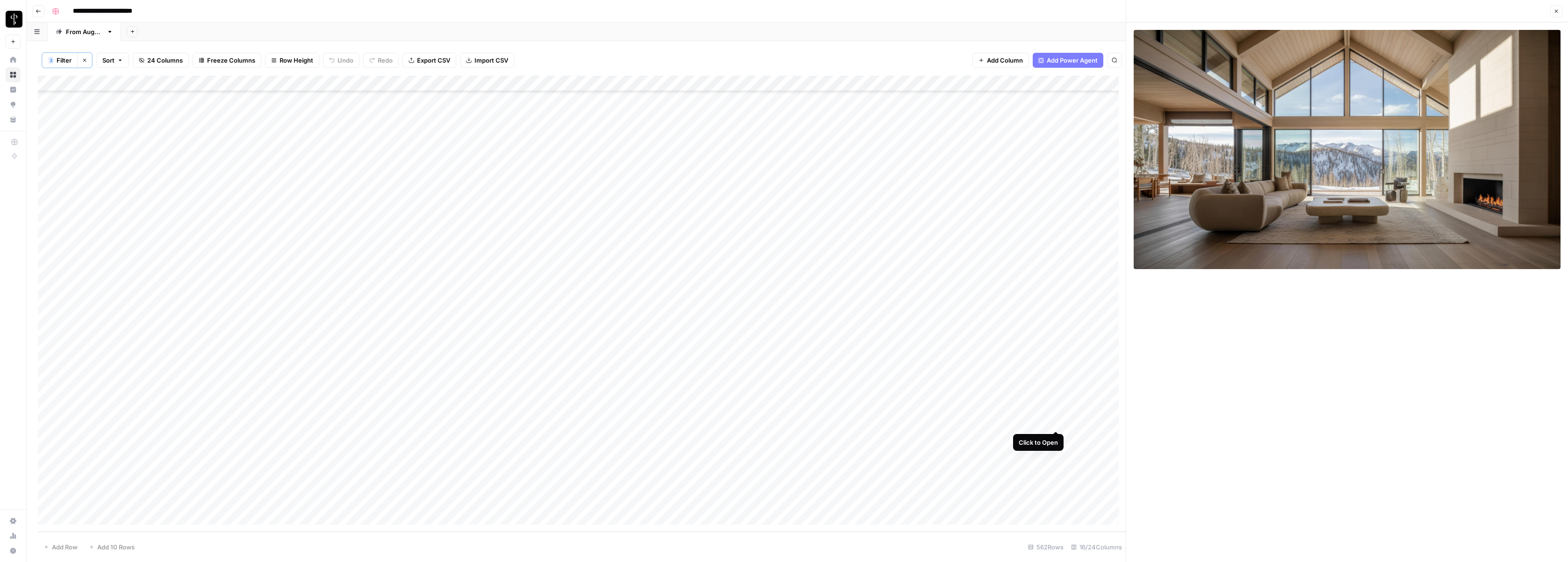
click at [884, 422] on div "Add Column" at bounding box center [582, 304] width 1088 height 456
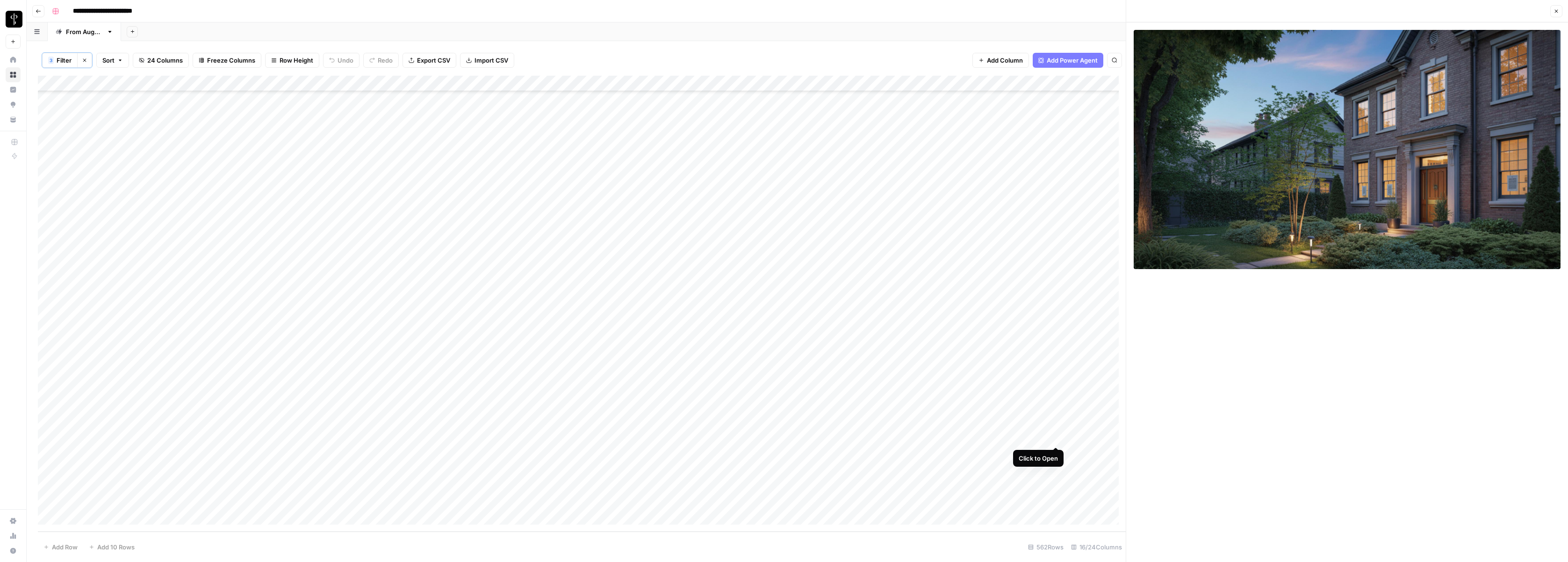
click at [884, 435] on div "Add Column" at bounding box center [582, 304] width 1088 height 456
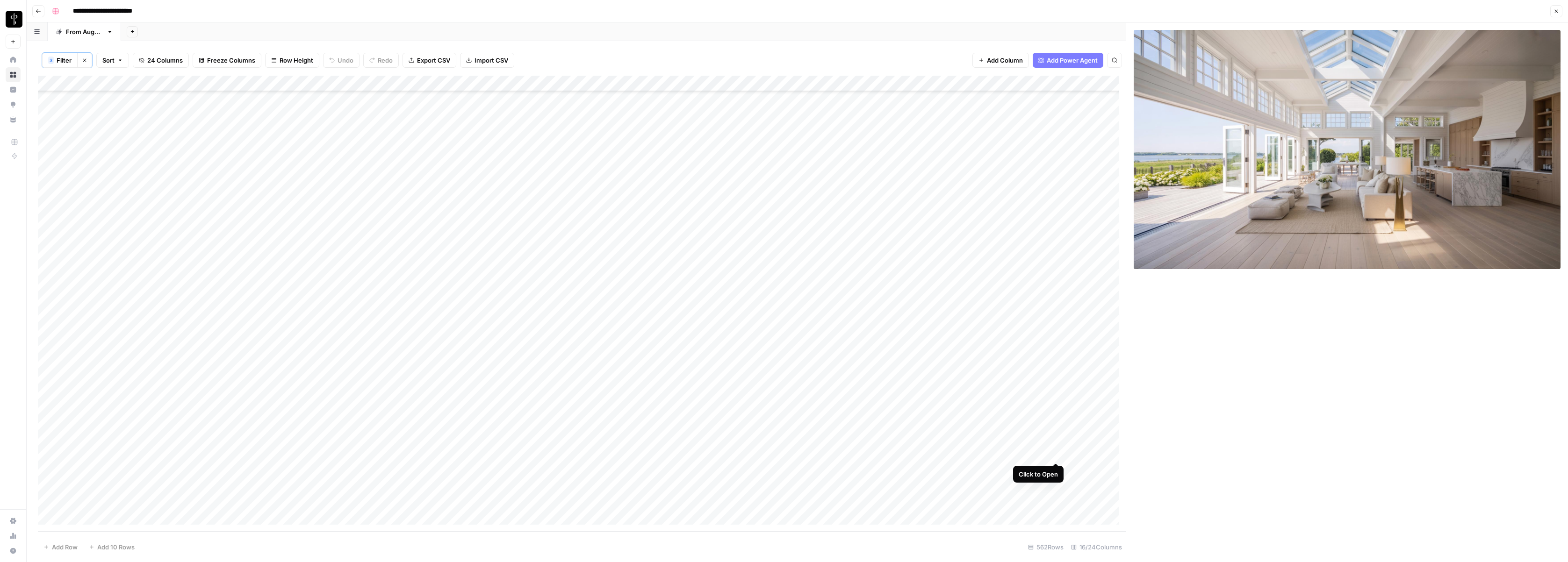
click at [884, 454] on div "Add Column" at bounding box center [582, 304] width 1088 height 456
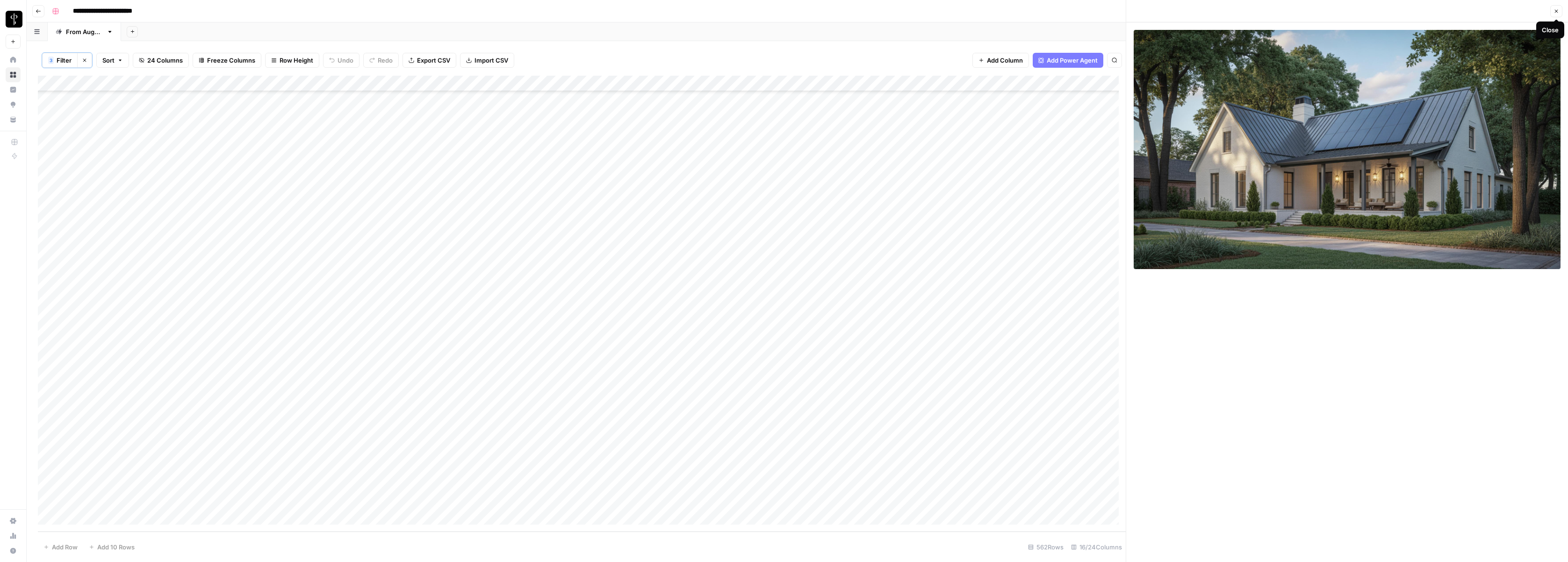
click at [884, 11] on icon "button" at bounding box center [1556, 11] width 5 height 5
